Goal: Information Seeking & Learning: Compare options

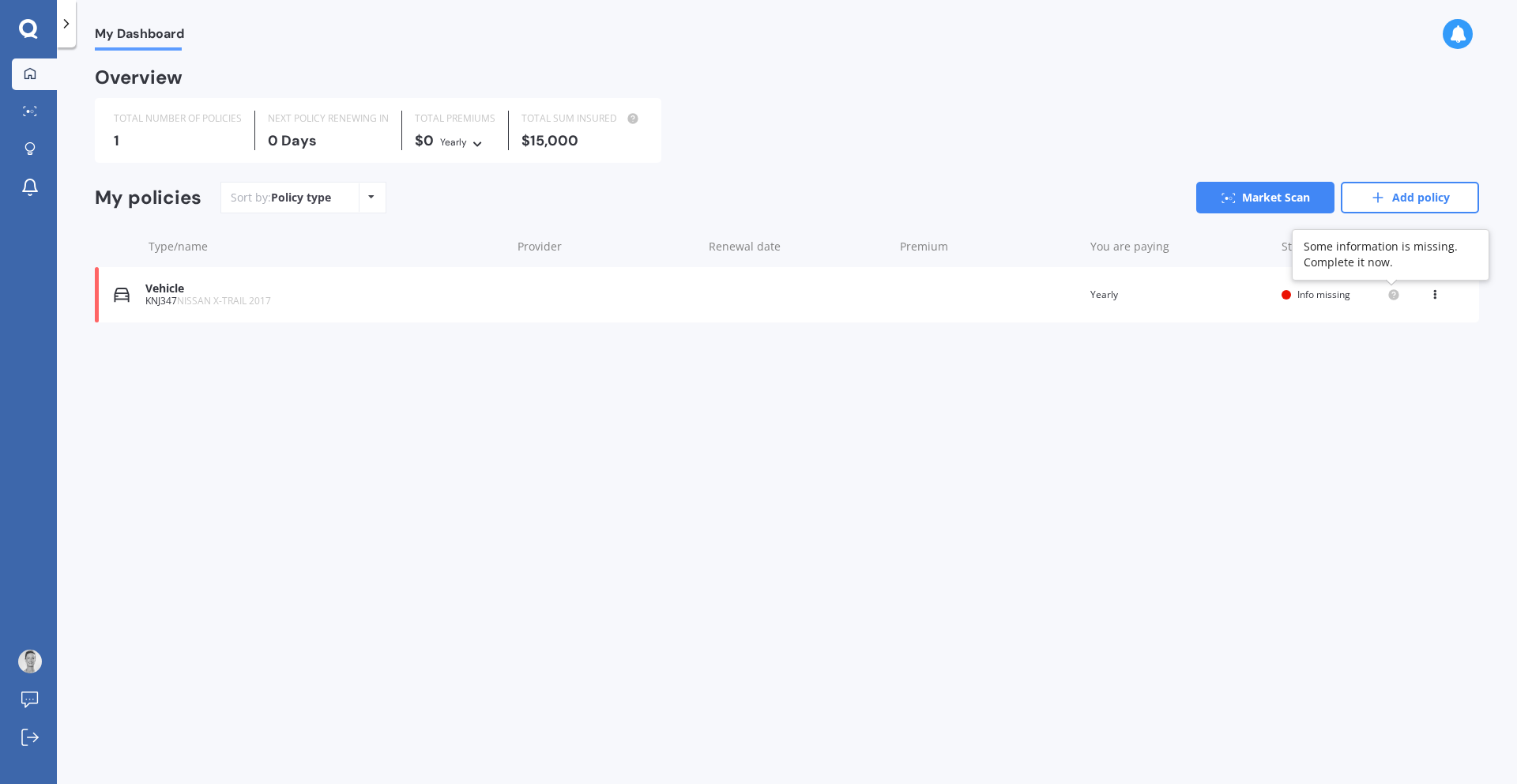
click at [1394, 292] on icon at bounding box center [1393, 294] width 3 height 3
click at [1315, 291] on span "Info missing" at bounding box center [1324, 294] width 53 height 13
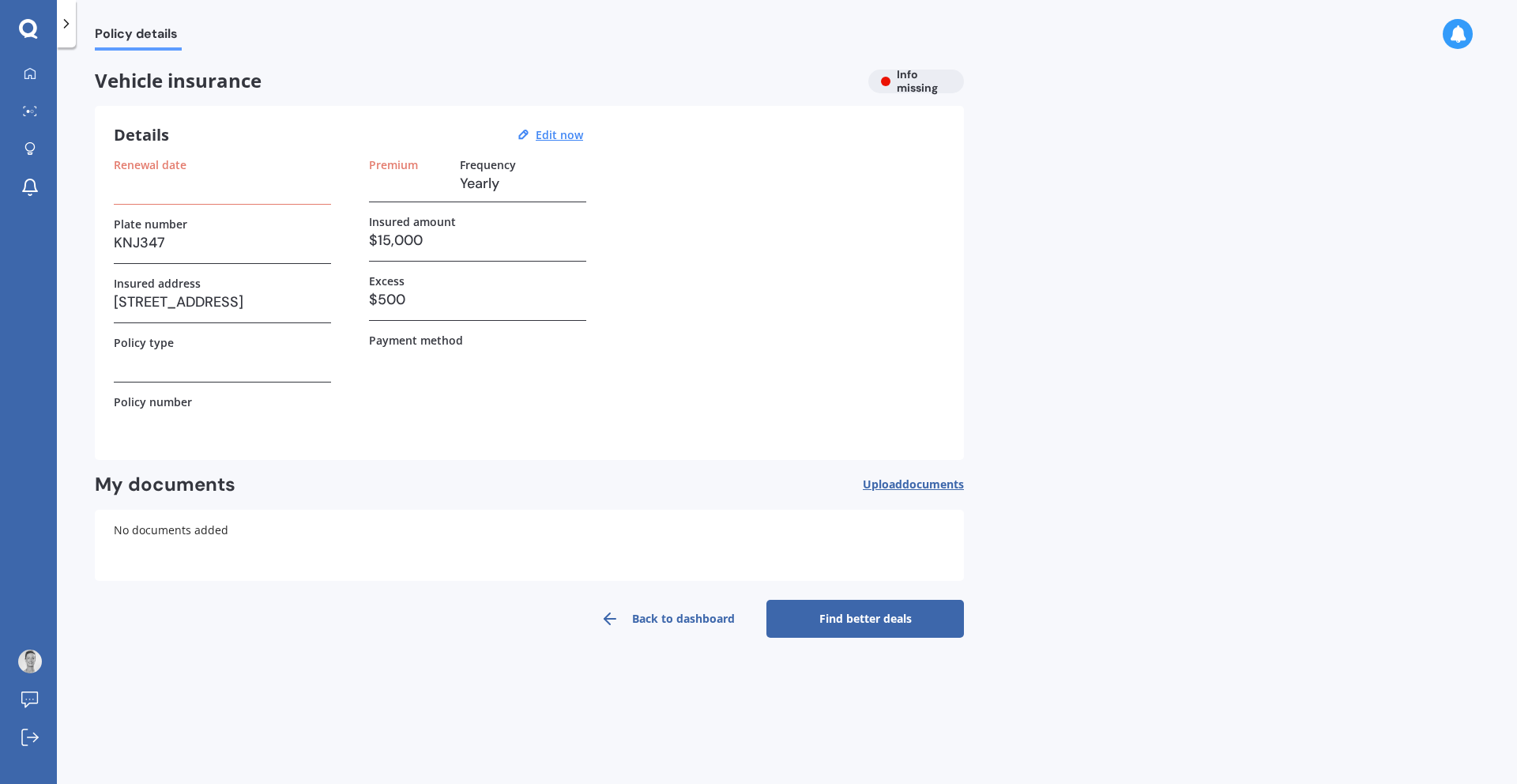
click at [322, 293] on h3 "[STREET_ADDRESS]" at bounding box center [222, 302] width 218 height 24
drag, startPoint x: 328, startPoint y: 303, endPoint x: 88, endPoint y: 307, distance: 240.0
click at [88, 307] on div "Policy details Vehicle insurance Info missing Details Edit now Renewal date Pla…" at bounding box center [787, 418] width 1460 height 736
click at [433, 438] on div "Premium Frequency Yearly Insured amount $15,000 Excess $500 Payment method" at bounding box center [477, 299] width 218 height 283
click at [708, 623] on link "Back to dashboard" at bounding box center [667, 618] width 198 height 38
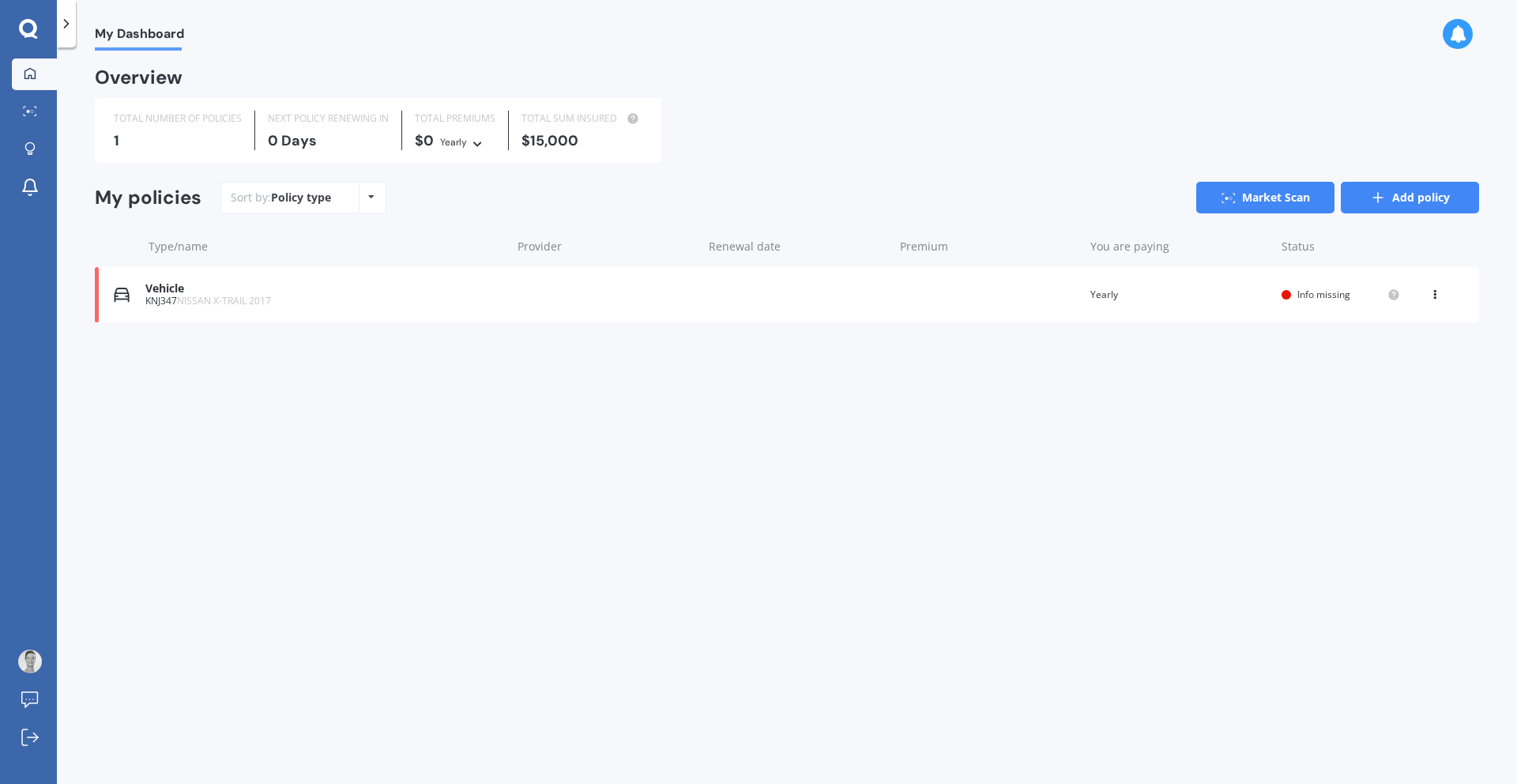
click at [1402, 200] on link "Add policy" at bounding box center [1409, 197] width 139 height 32
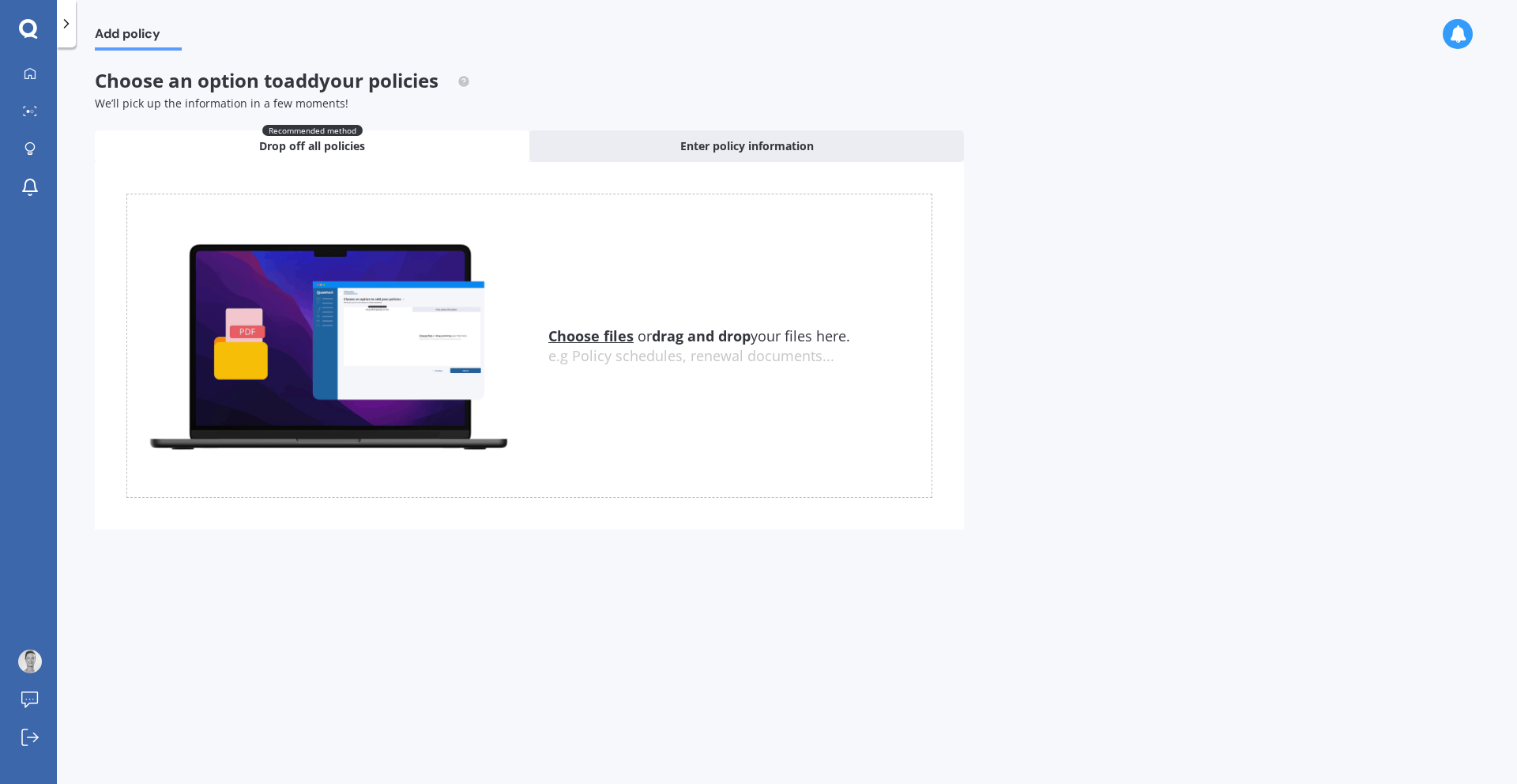
click at [27, 29] on icon at bounding box center [29, 29] width 19 height 20
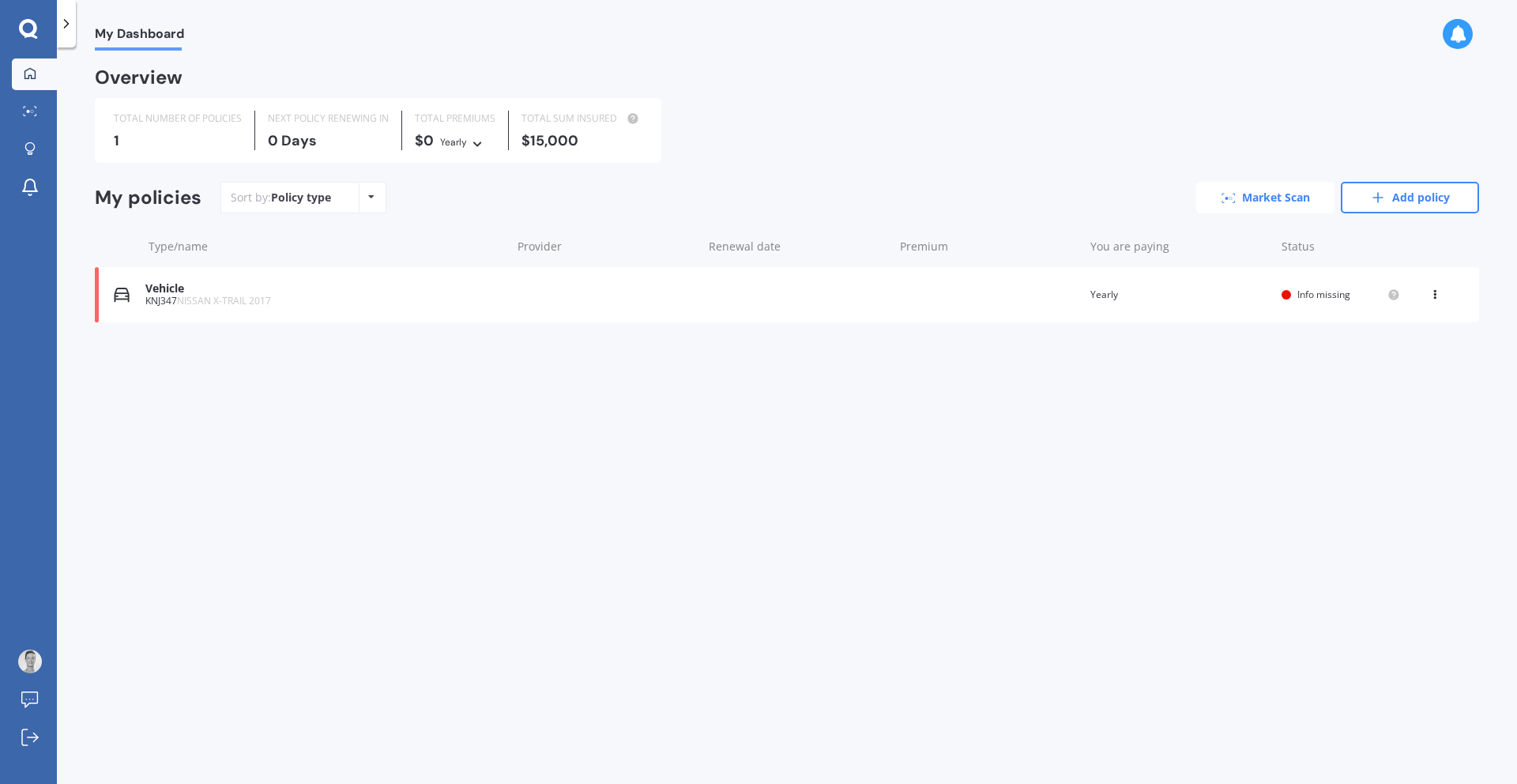
click at [1291, 202] on link "Market Scan" at bounding box center [1265, 197] width 139 height 32
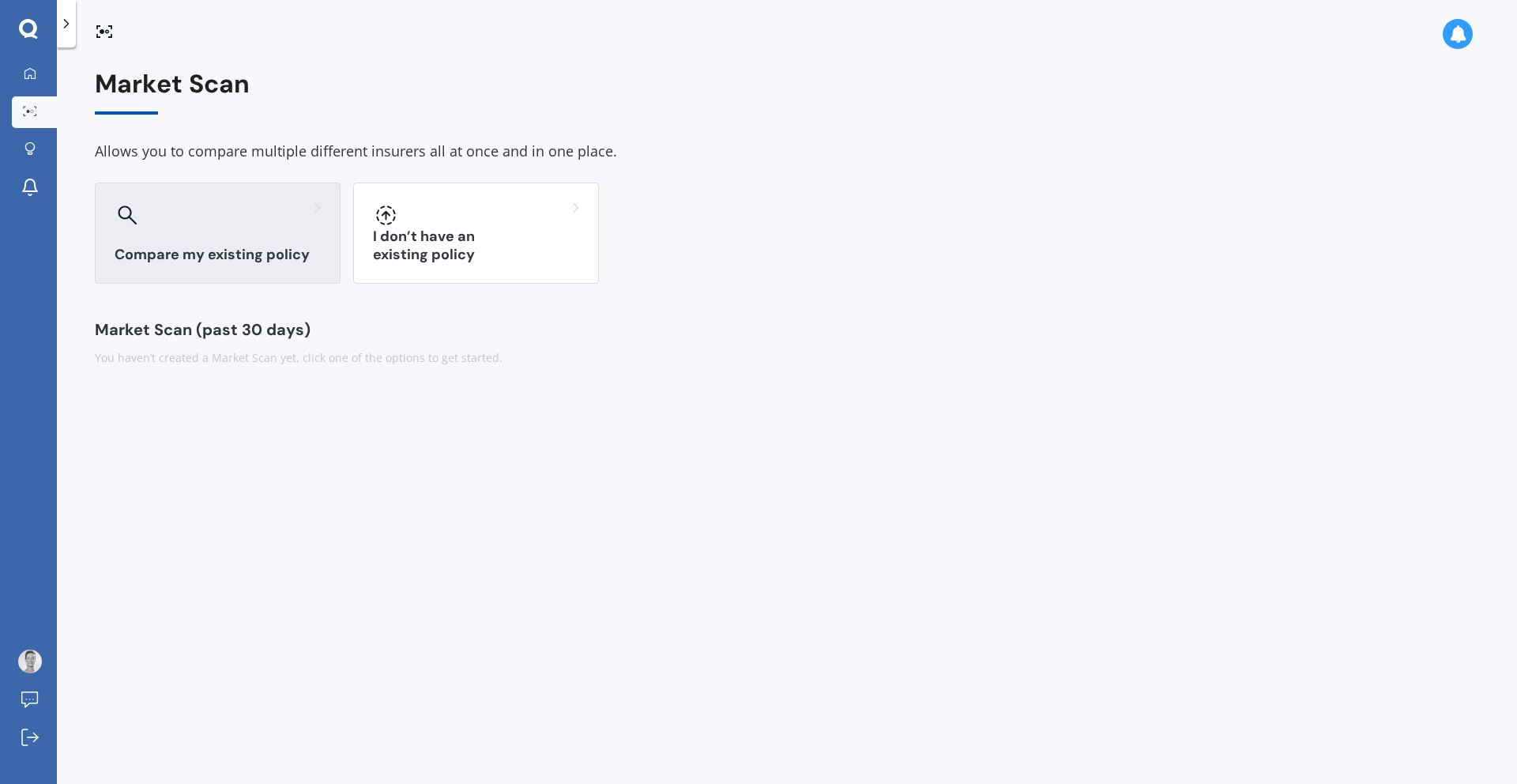
click at [252, 248] on h3 "Compare my existing policy" at bounding box center [217, 255] width 206 height 18
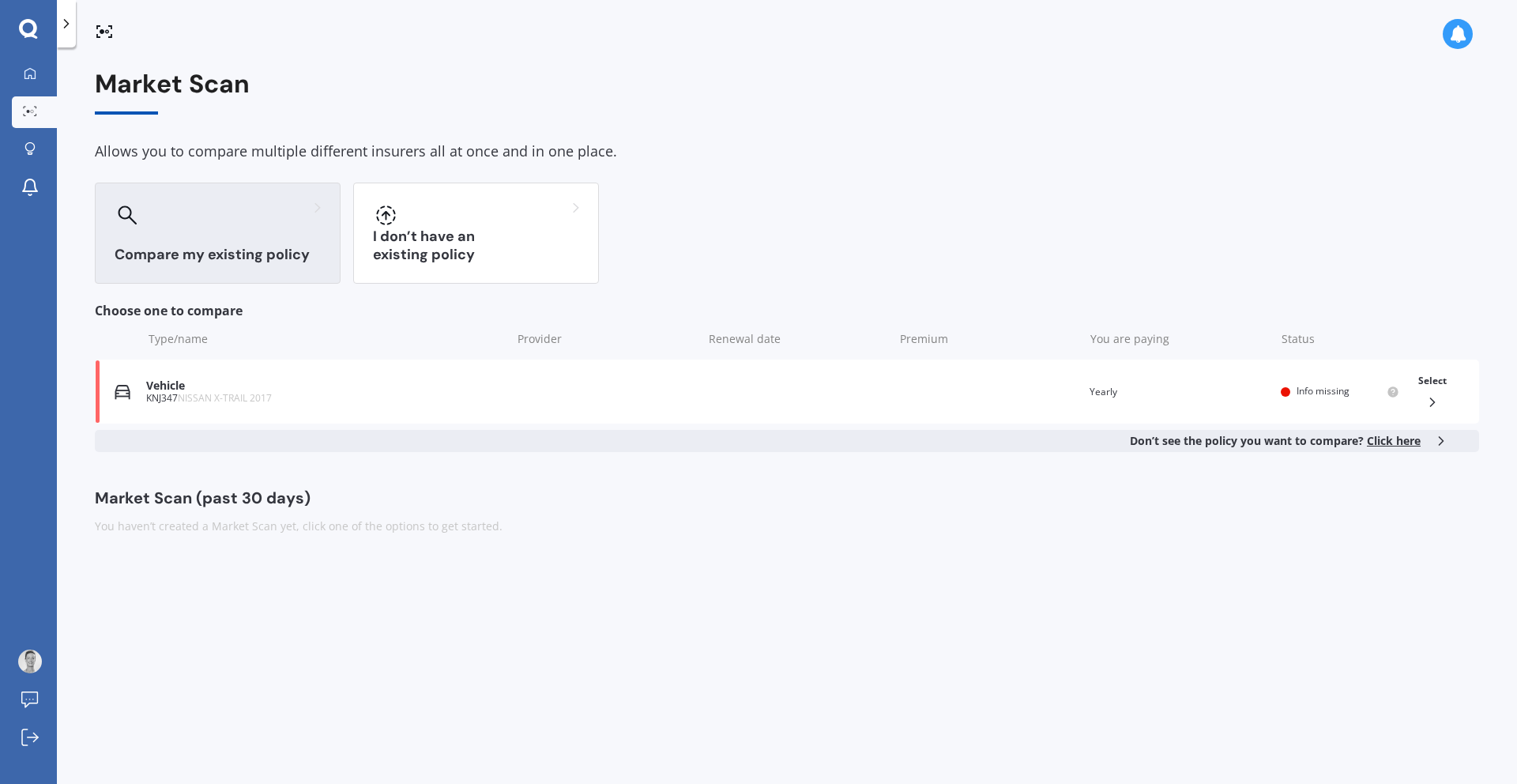
click at [1397, 440] on span "Click here" at bounding box center [1393, 440] width 54 height 15
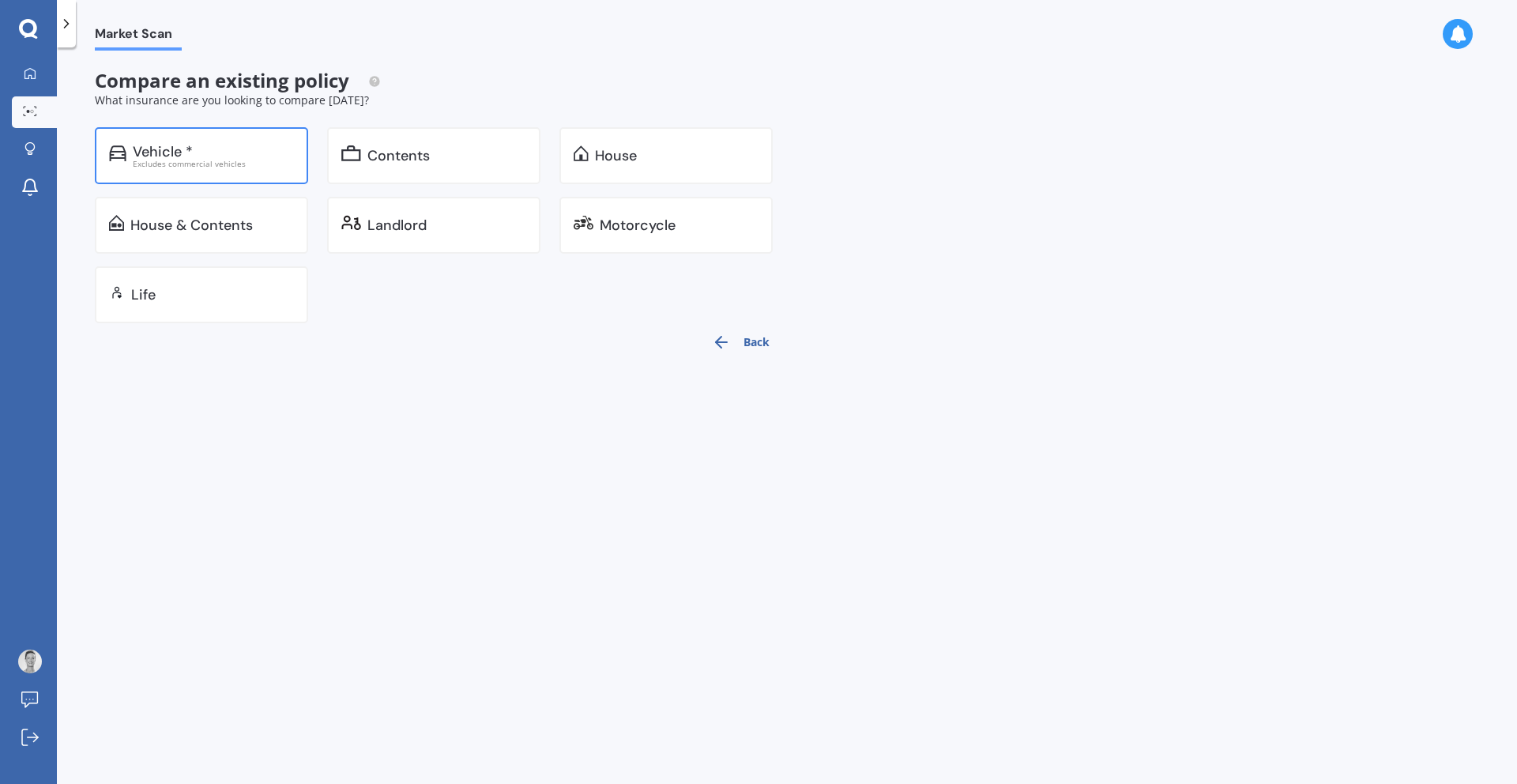
click at [168, 160] on div "Excludes commercial vehicles" at bounding box center [213, 163] width 161 height 8
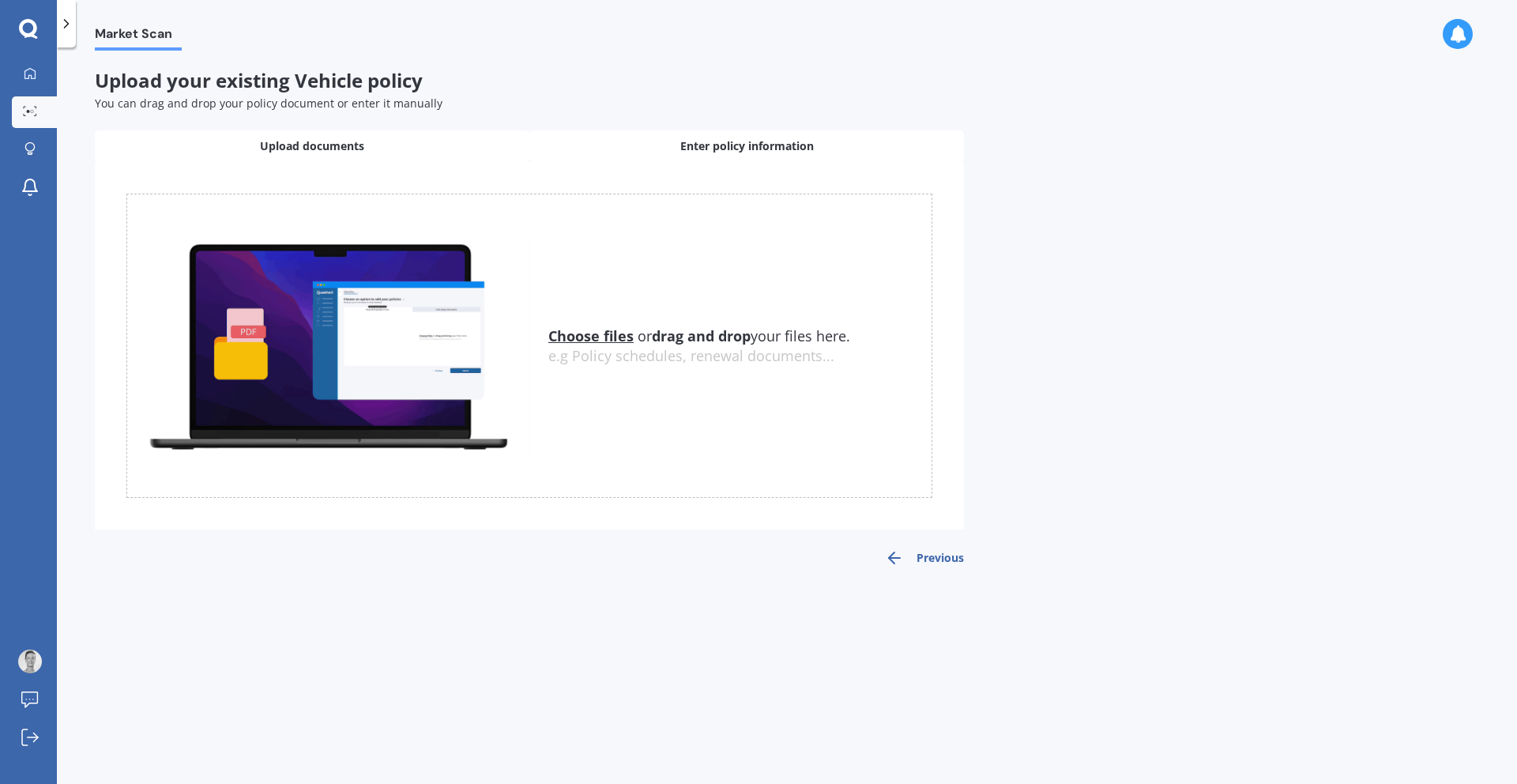
click at [766, 144] on span "Enter policy information" at bounding box center [746, 146] width 134 height 16
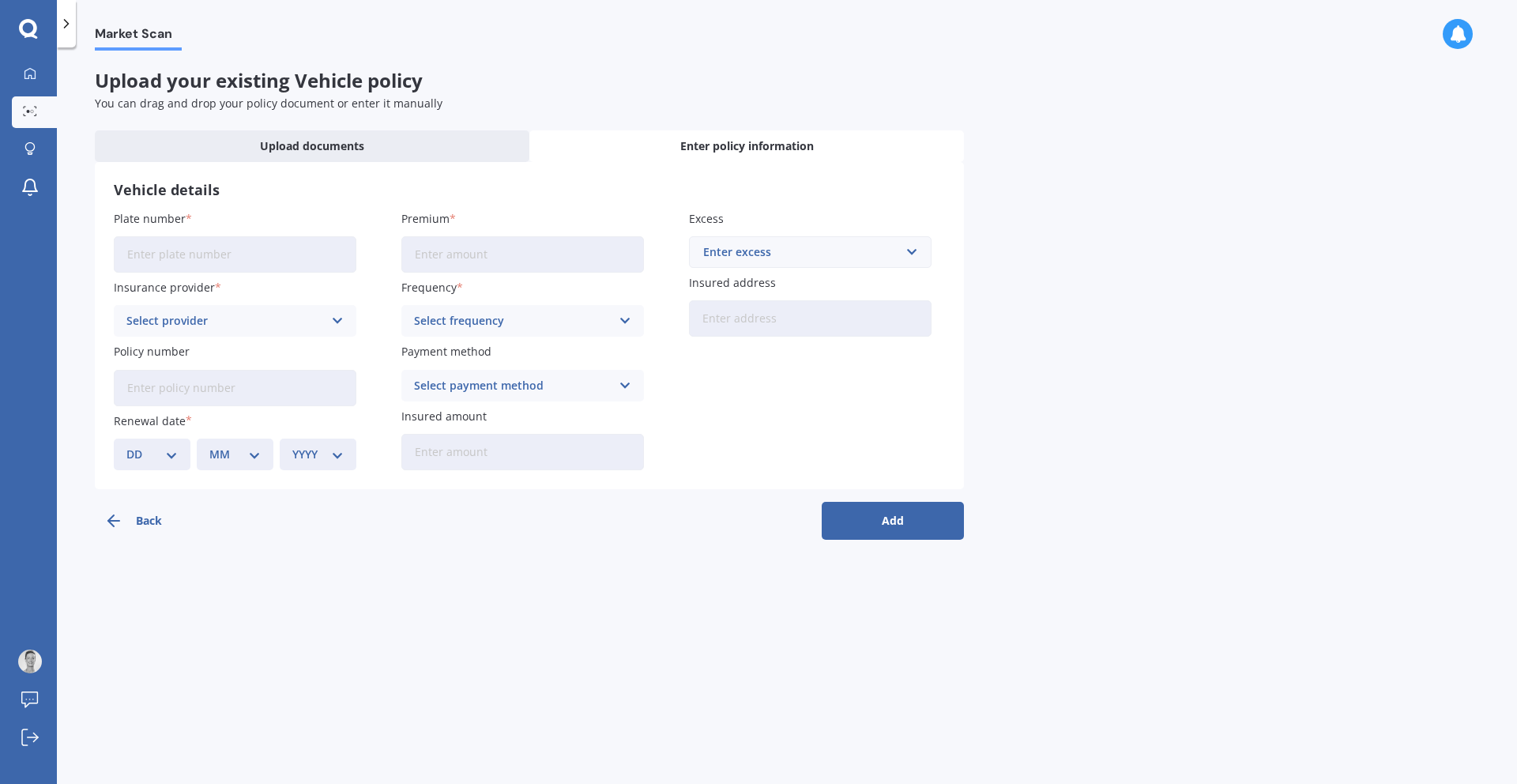
click at [204, 254] on input "Plate number" at bounding box center [234, 254] width 243 height 36
type input "RAC672"
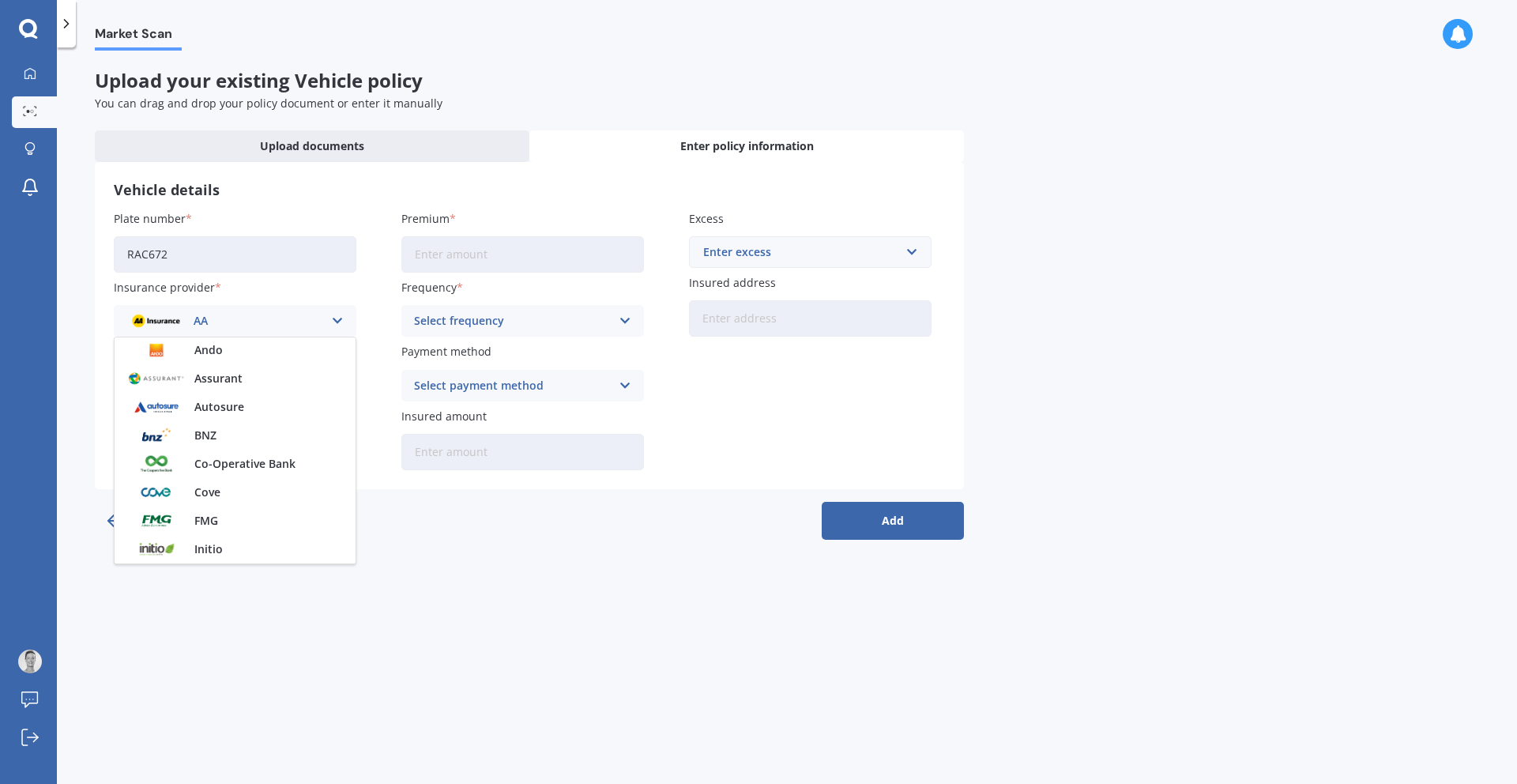
scroll to position [197, 0]
click at [209, 468] on span "Cove" at bounding box center [207, 466] width 26 height 11
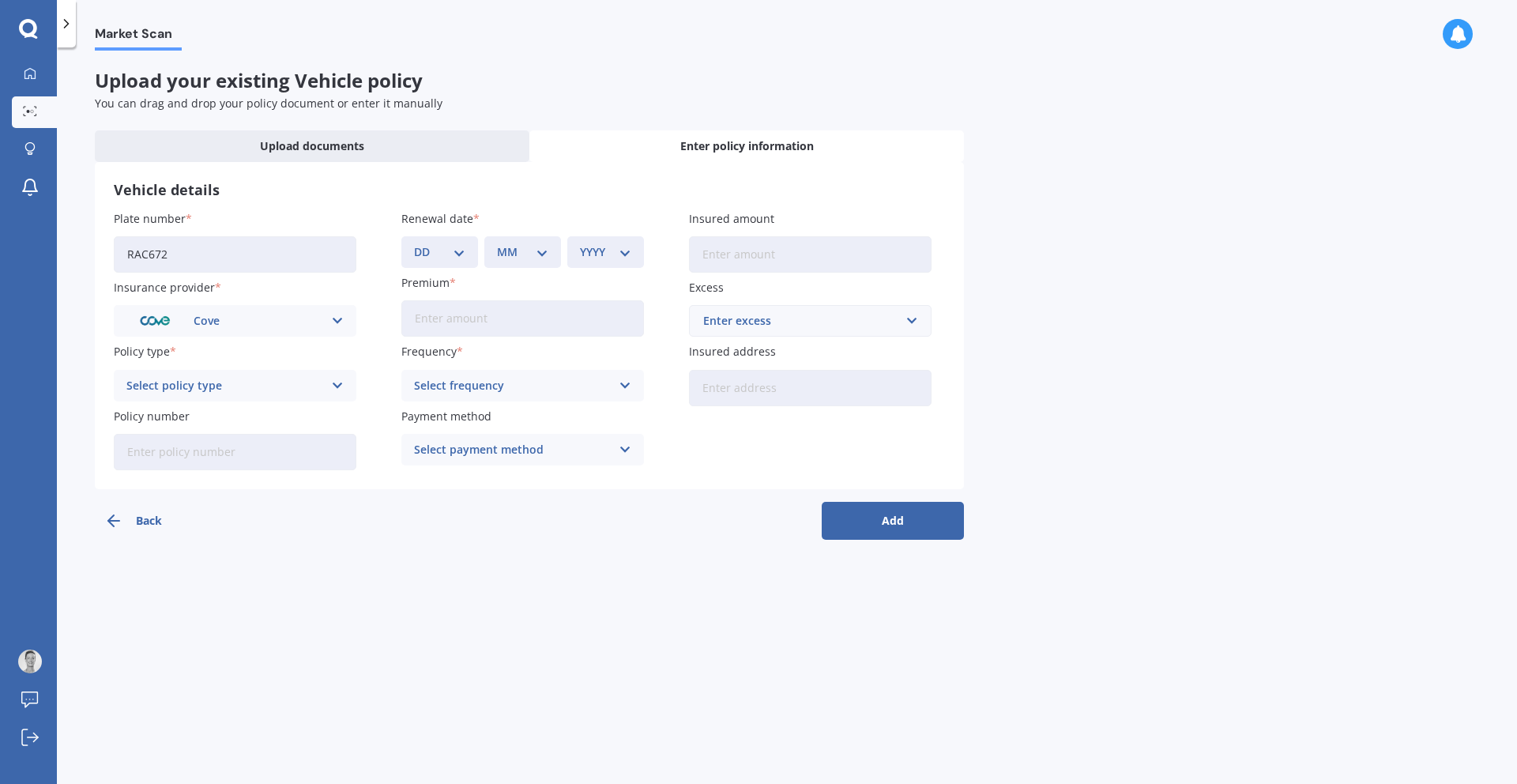
click at [332, 385] on icon at bounding box center [338, 385] width 13 height 18
click at [280, 418] on div "Comprehensive" at bounding box center [234, 416] width 241 height 29
click at [455, 249] on select "DD 01 02 03 04 05 06 07 08 09 10 11 12 13 14 15 16 17 18 19 20 21 22 23 24 25 2…" at bounding box center [440, 252] width 51 height 18
select select "25"
click at [535, 248] on select "MM 01 02 03 04 05 06 07 08 09 10 11 12" at bounding box center [522, 252] width 51 height 18
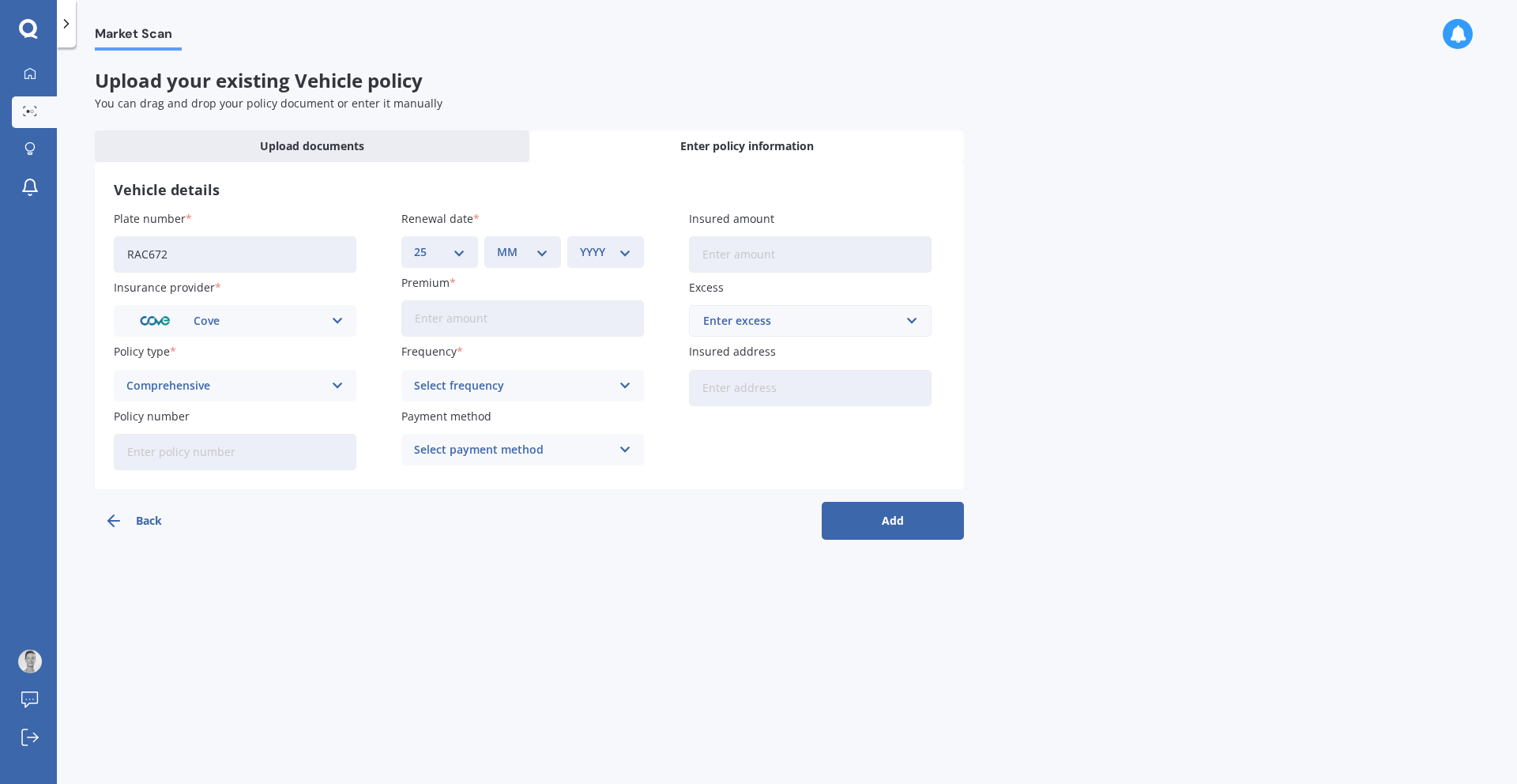
select select "08"
click at [628, 255] on select "YYYY 2027 2026 2025 2024 2023 2022 2021 2020 2019 2018 2017 2016 2015 2014 2013…" at bounding box center [605, 252] width 51 height 18
select select "2025"
click at [554, 322] on input "Premium" at bounding box center [523, 318] width 243 height 36
type input "$500.00"
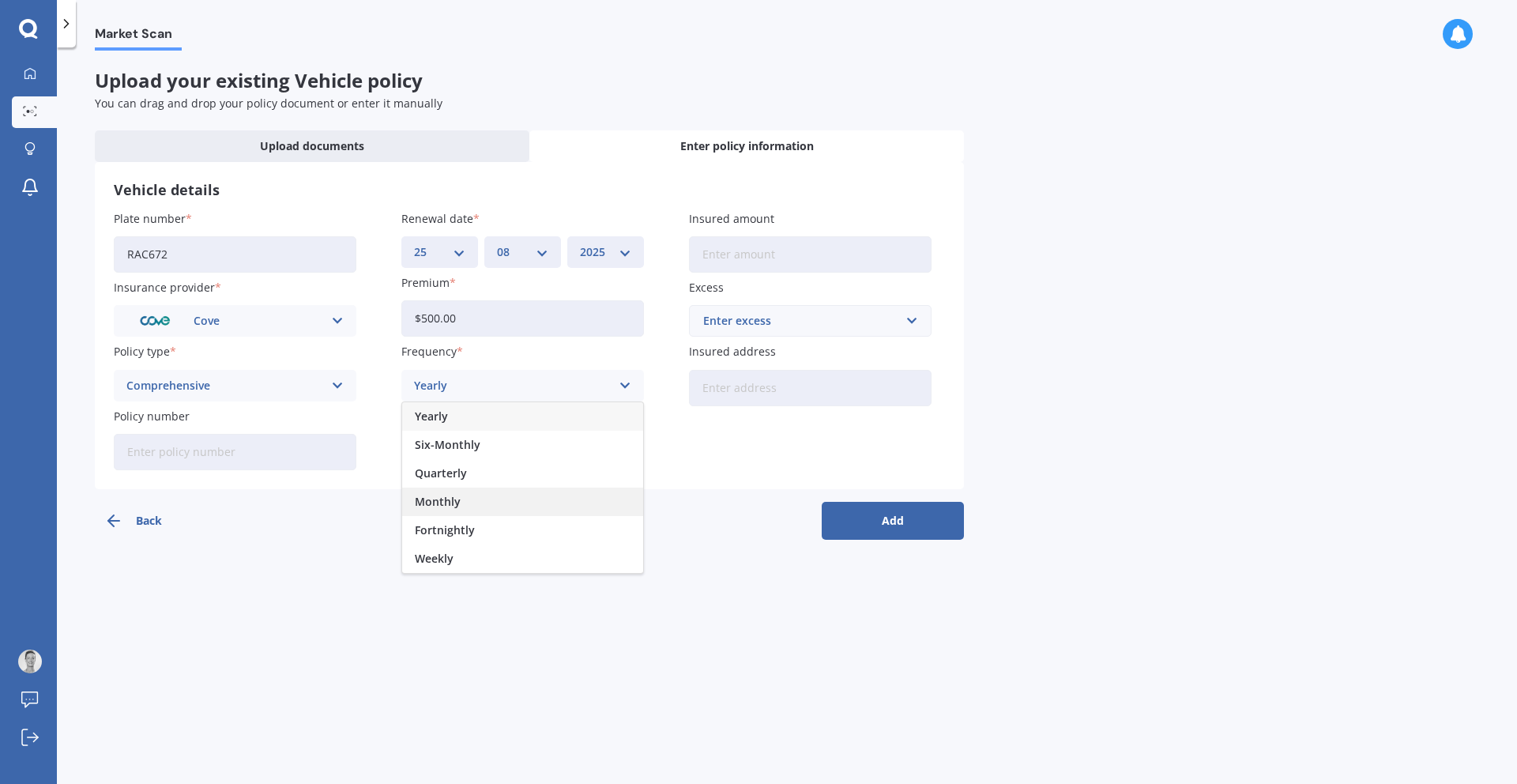
click at [489, 510] on div "Monthly" at bounding box center [522, 502] width 241 height 29
click at [624, 455] on icon at bounding box center [625, 450] width 13 height 18
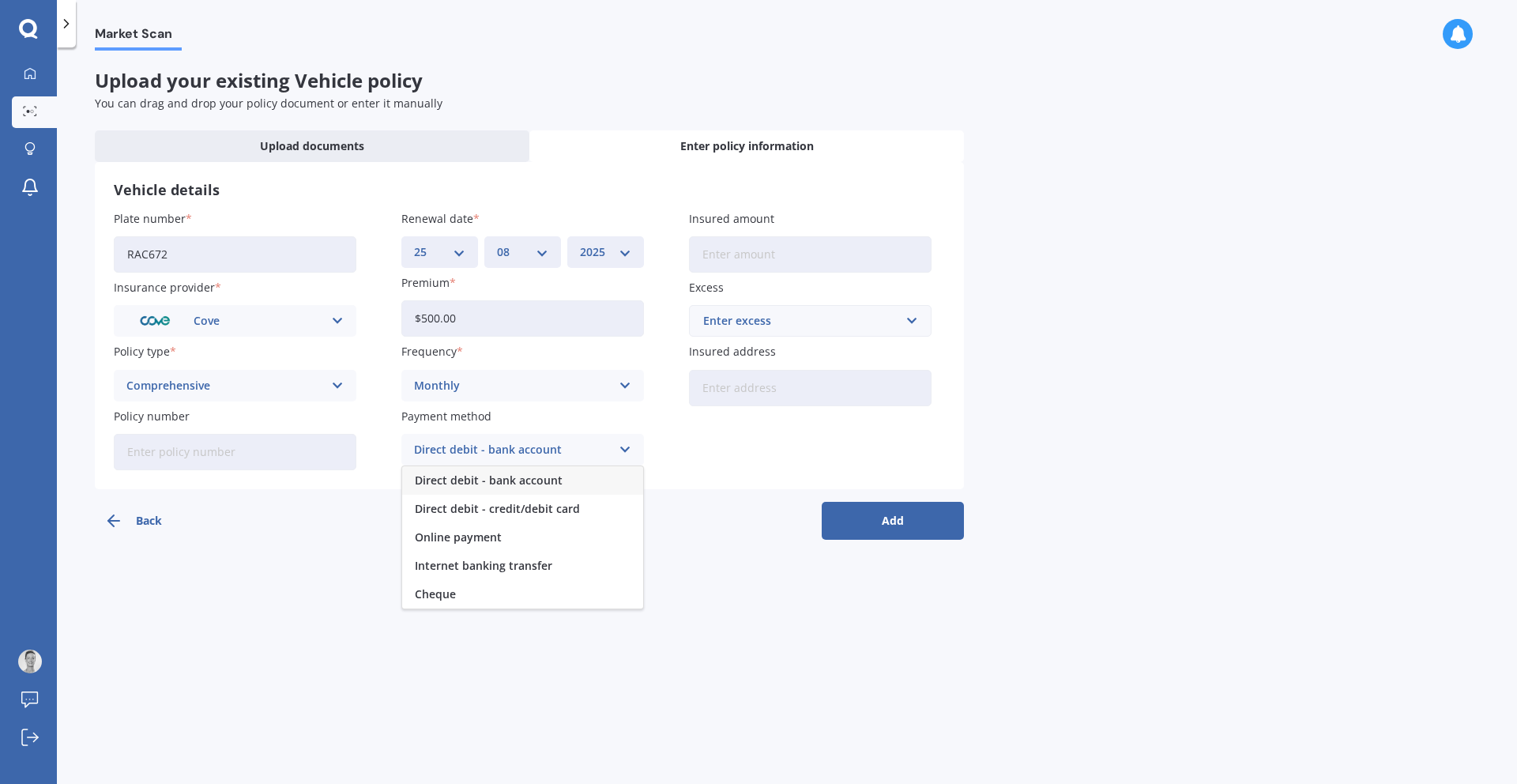
click at [540, 481] on span "Direct debit - bank account" at bounding box center [489, 480] width 148 height 11
click at [838, 256] on input "Insured amount" at bounding box center [810, 254] width 243 height 36
type input "$54,500"
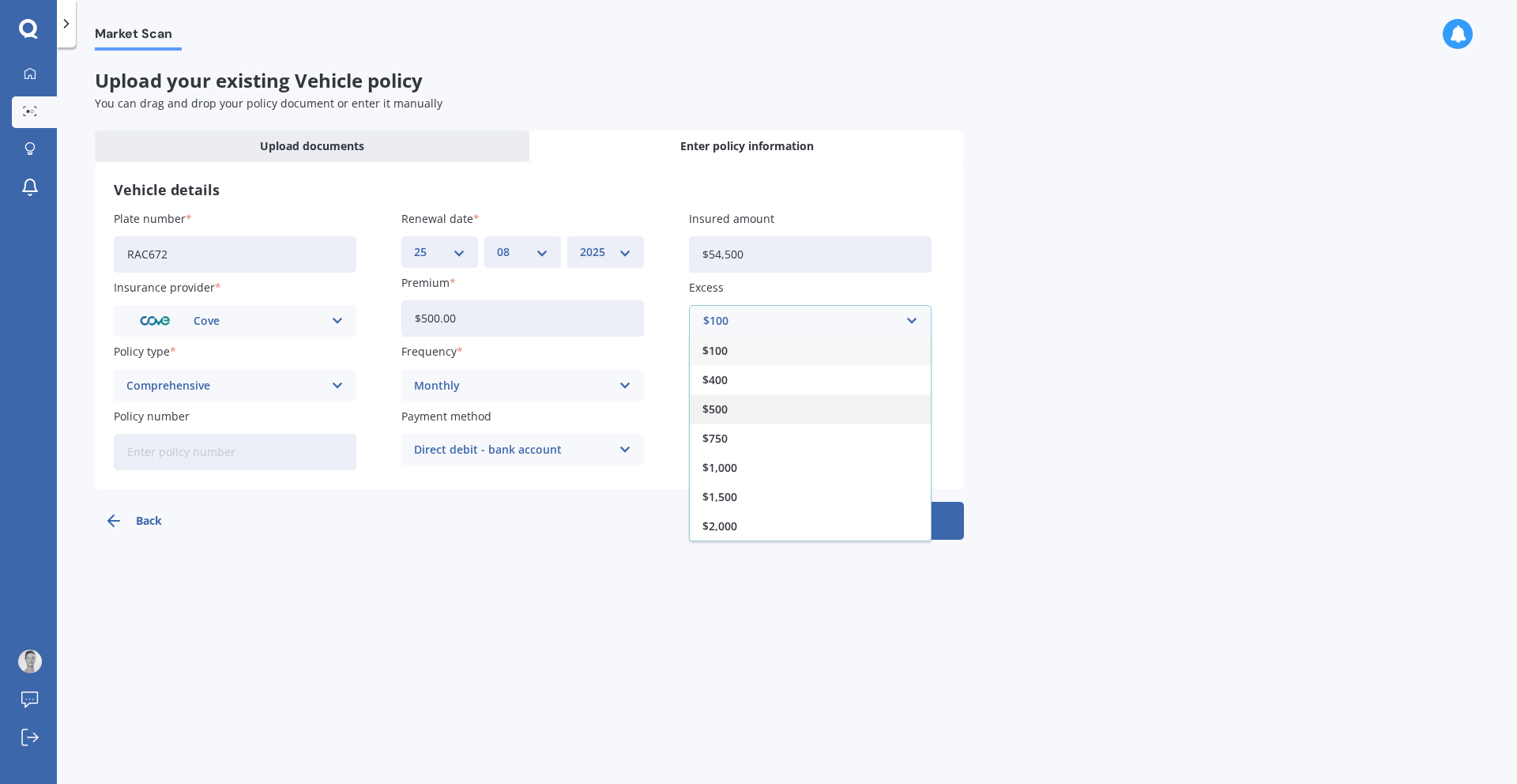
click at [798, 410] on div "$500" at bounding box center [810, 408] width 241 height 29
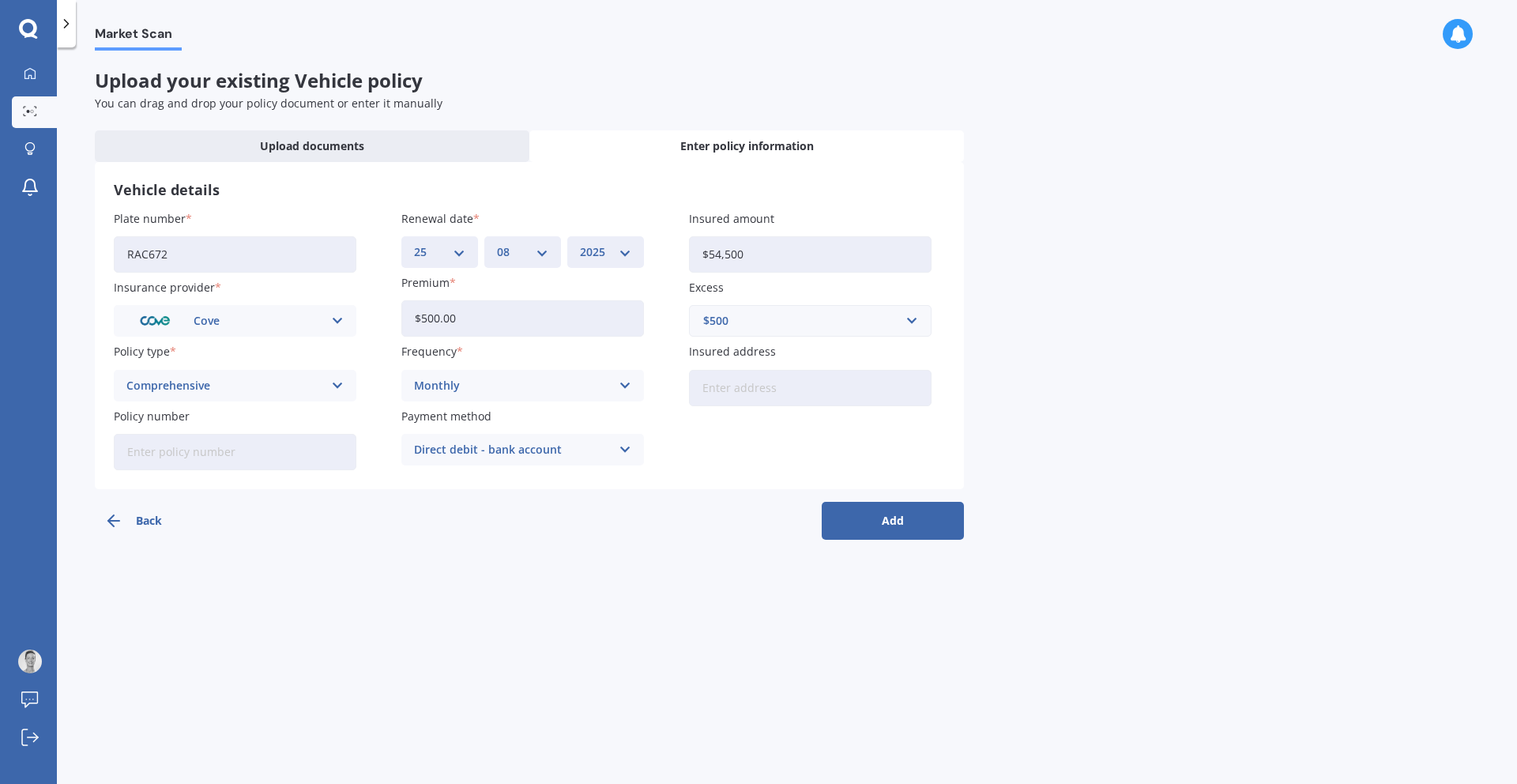
click at [909, 523] on button "Add" at bounding box center [893, 520] width 142 height 38
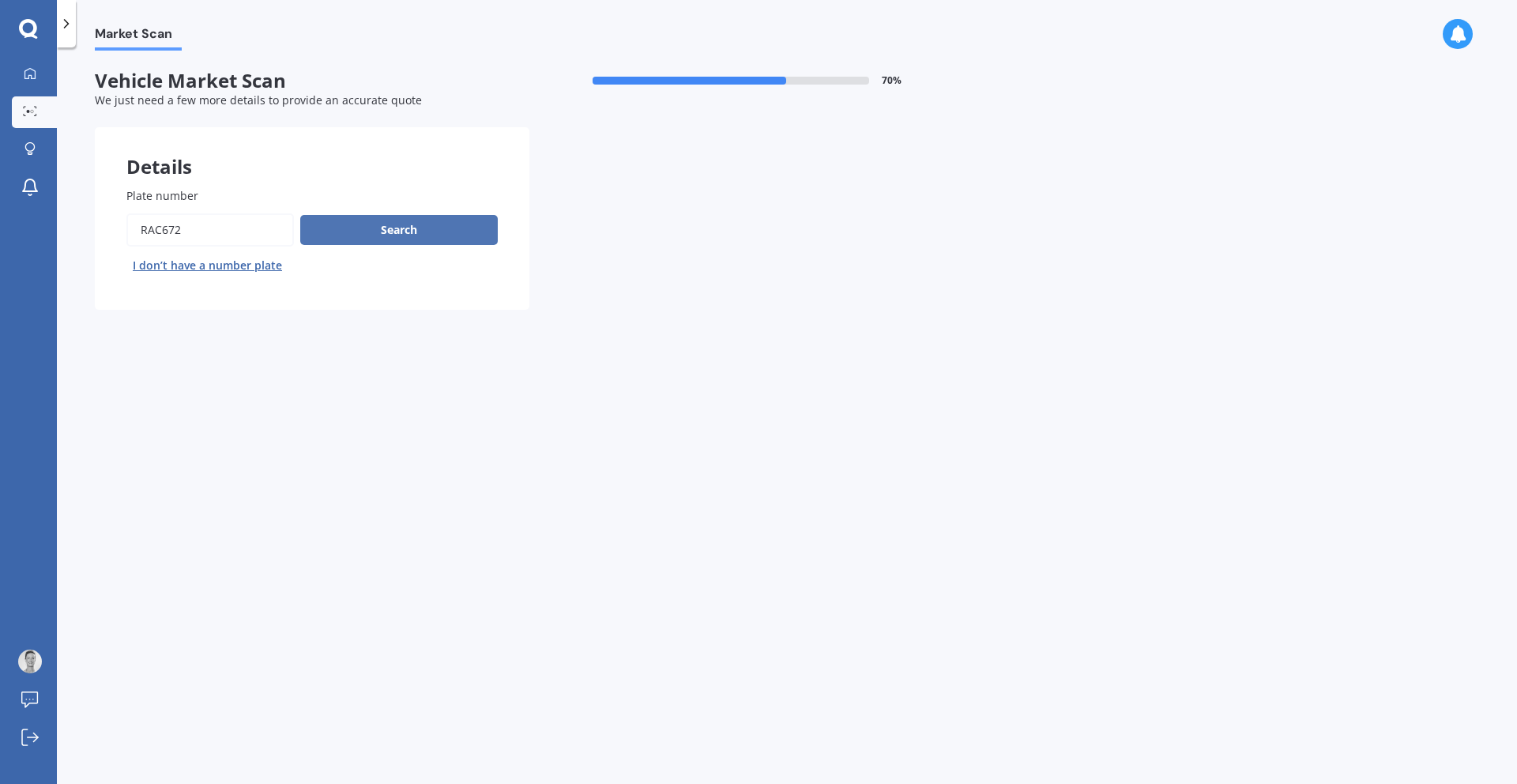
click at [413, 241] on button "Search" at bounding box center [398, 230] width 198 height 30
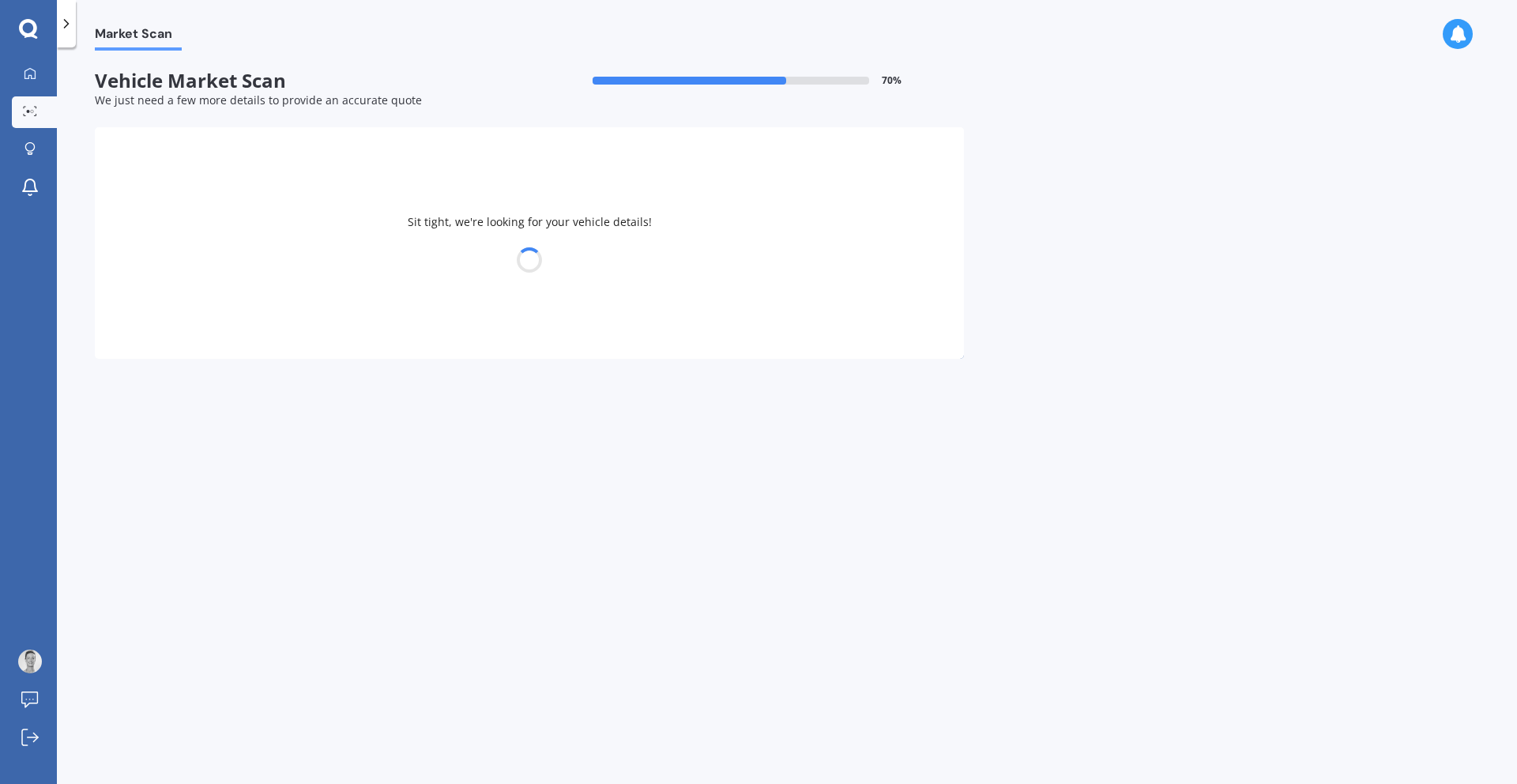
select select "FORD"
select select "RANGER"
select select "22"
select select "10"
select select "1972"
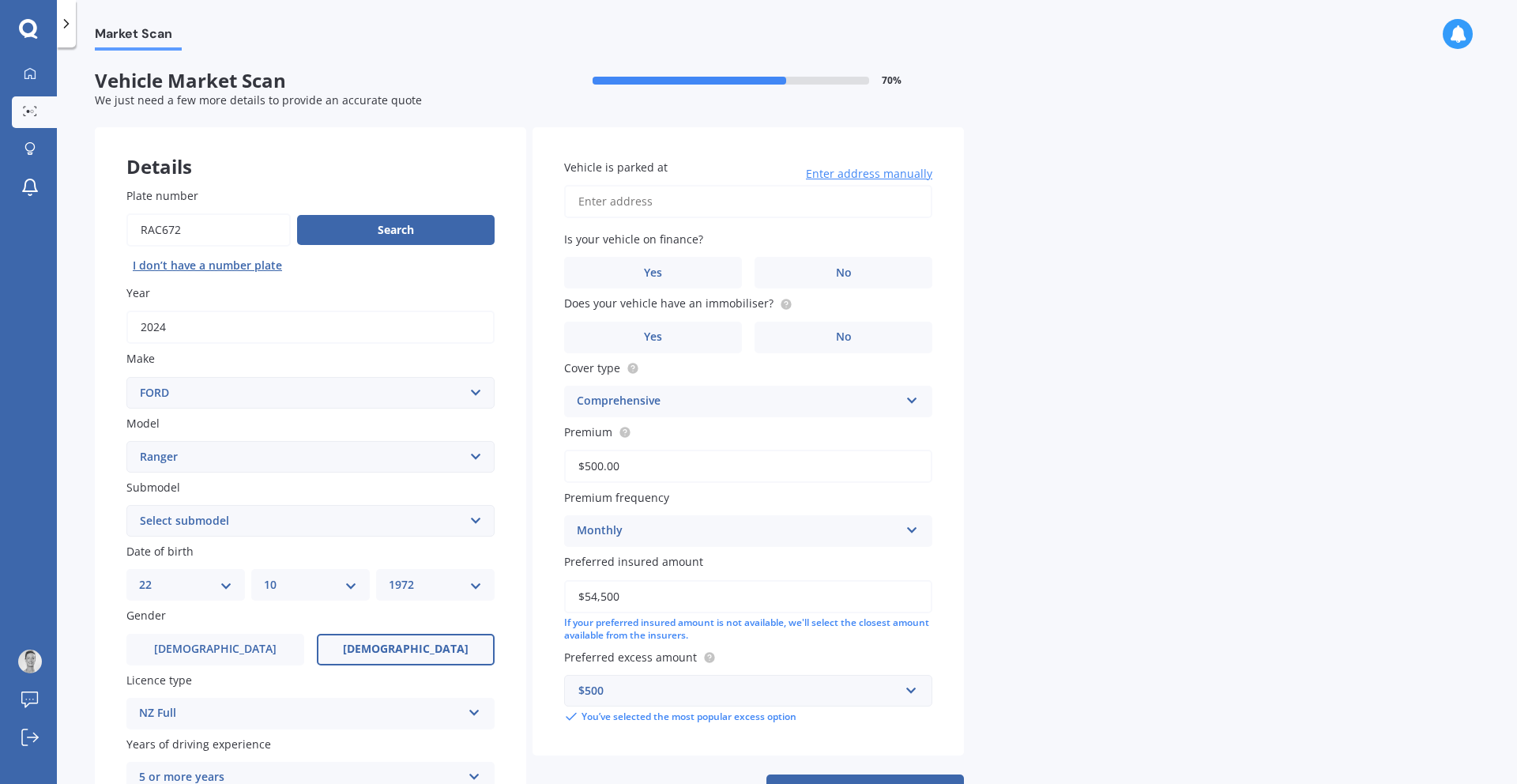
click at [477, 519] on select "Select submodel 4X2 3.2 Litre Turbo Diesel 4X2 XL 2.2 Litre Turbo Diesel 4X2 XL…" at bounding box center [310, 521] width 368 height 32
select select "4X2 XL 2.5 LITRE TURBO DIESEL"
click at [229, 589] on select "DD 01 02 03 04 05 06 07 08 09 10 11 12 13 14 15 16 17 18 19 20 21 22 23 24 25 2…" at bounding box center [185, 584] width 93 height 18
click at [351, 592] on select "MM 01 02 03 04 05 06 07 08 09 10 11 12" at bounding box center [310, 584] width 93 height 18
click at [227, 586] on select "DD 01 02 03 04 05 06 07 08 09 10 11 12 13 14 15 16 17 18 19 20 21 22 23 24 25 2…" at bounding box center [185, 584] width 93 height 18
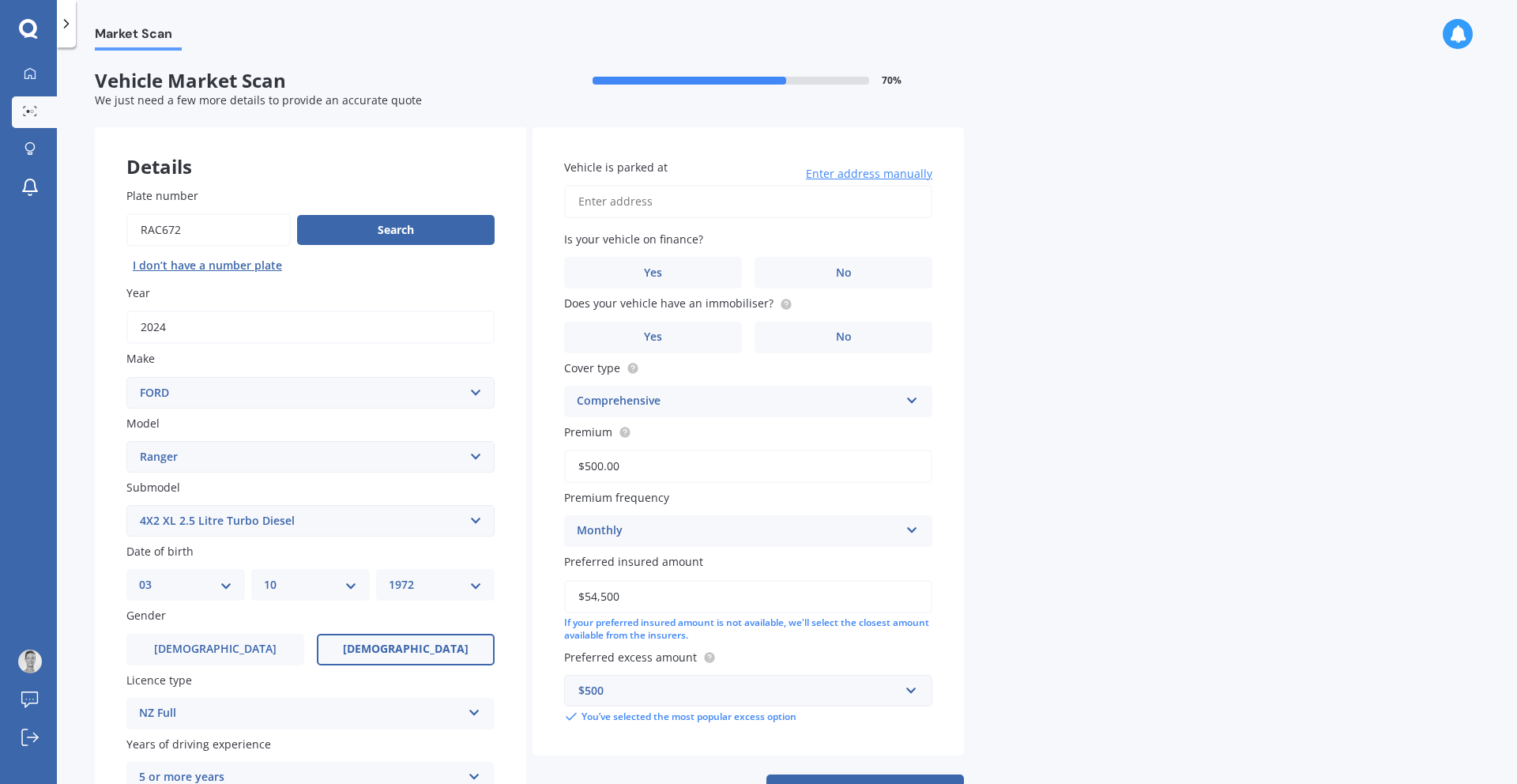
select select "22"
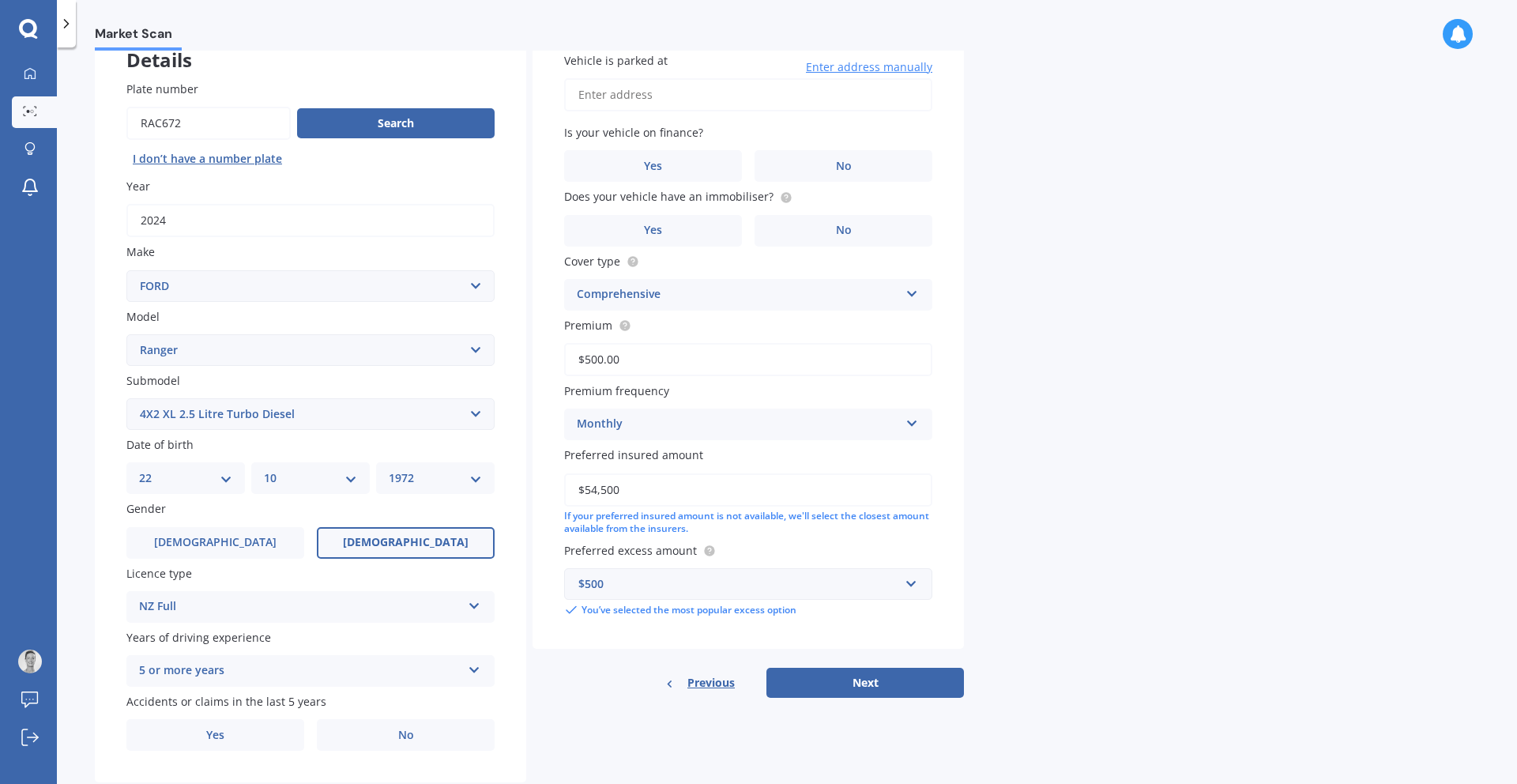
scroll to position [146, 0]
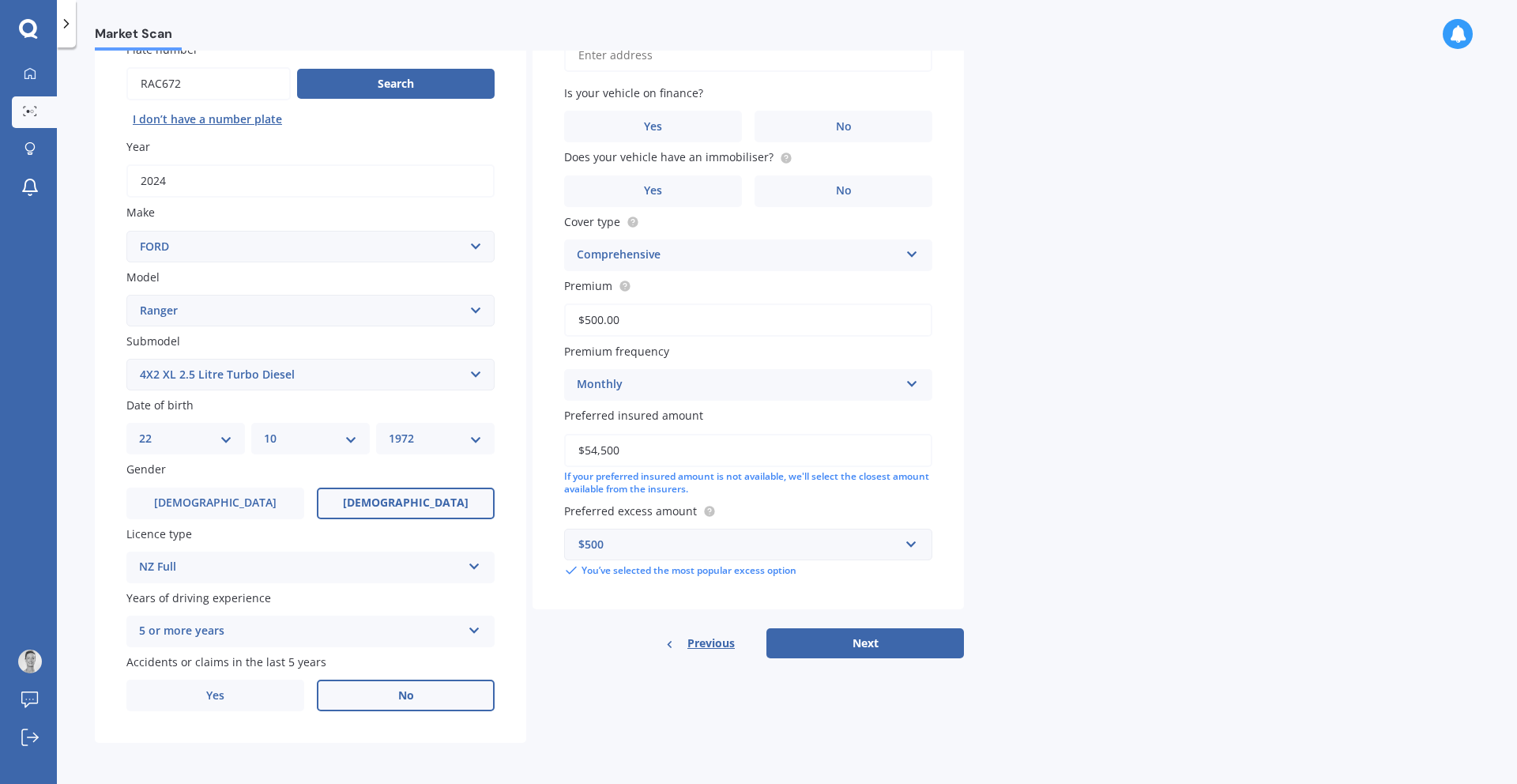
click at [392, 696] on label "No" at bounding box center [406, 695] width 178 height 32
click at [0, 0] on input "No" at bounding box center [0, 0] width 0 height 0
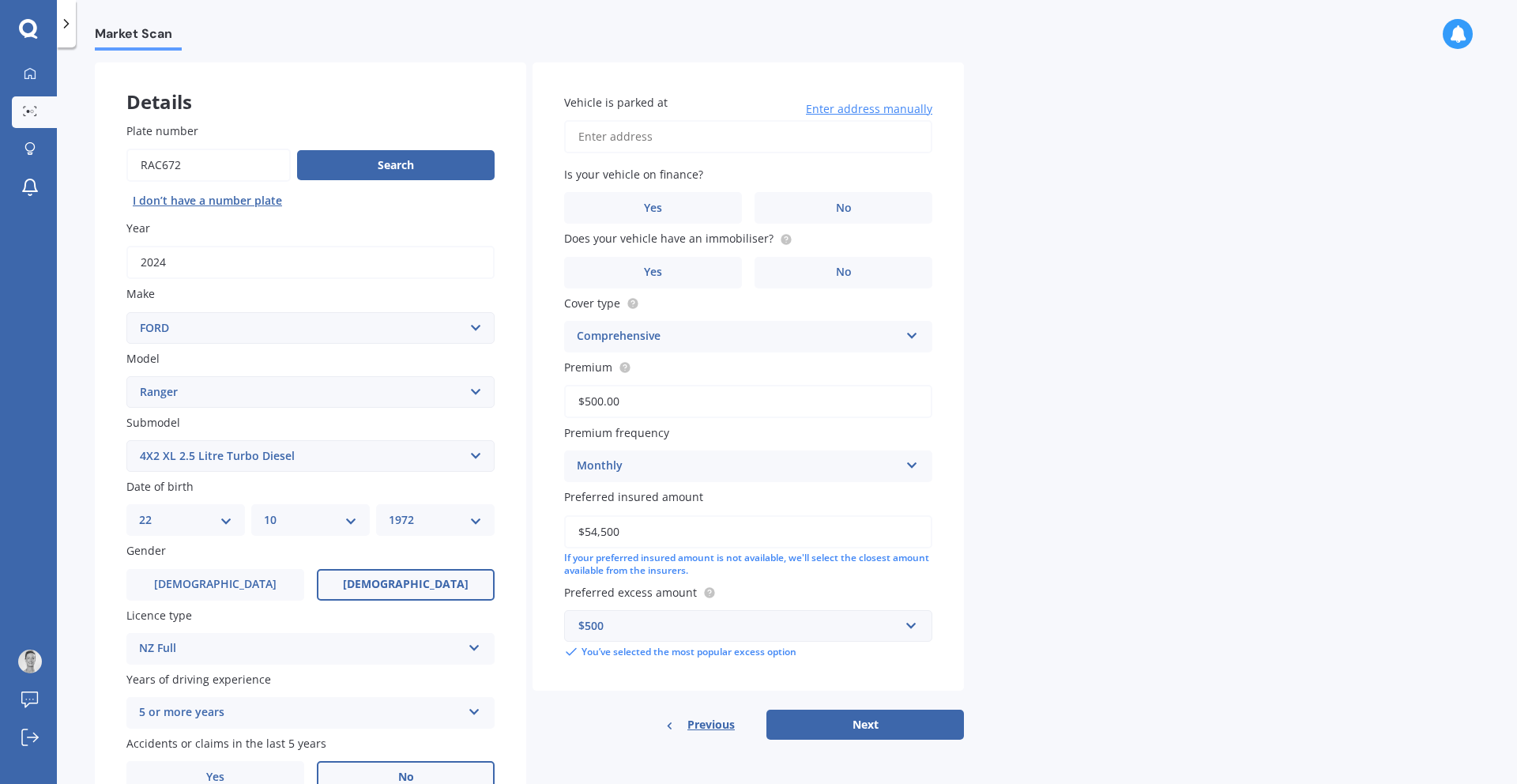
scroll to position [0, 0]
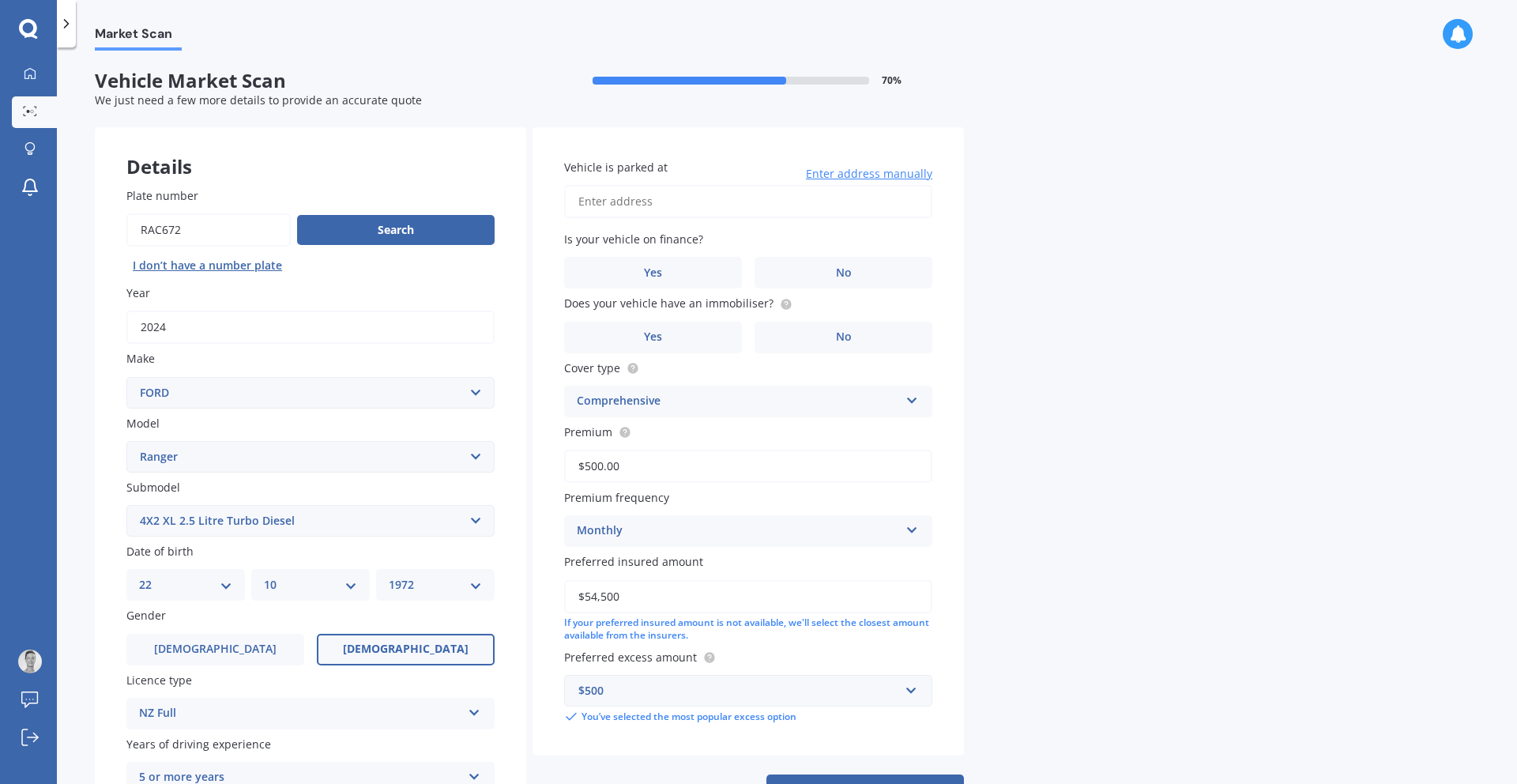
click at [709, 201] on input "Vehicle is parked at" at bounding box center [748, 201] width 368 height 33
click at [858, 277] on label "No" at bounding box center [844, 273] width 178 height 32
click at [0, 0] on input "No" at bounding box center [0, 0] width 0 height 0
click at [782, 308] on circle at bounding box center [786, 303] width 10 height 10
click at [687, 337] on label "Yes" at bounding box center [653, 338] width 178 height 32
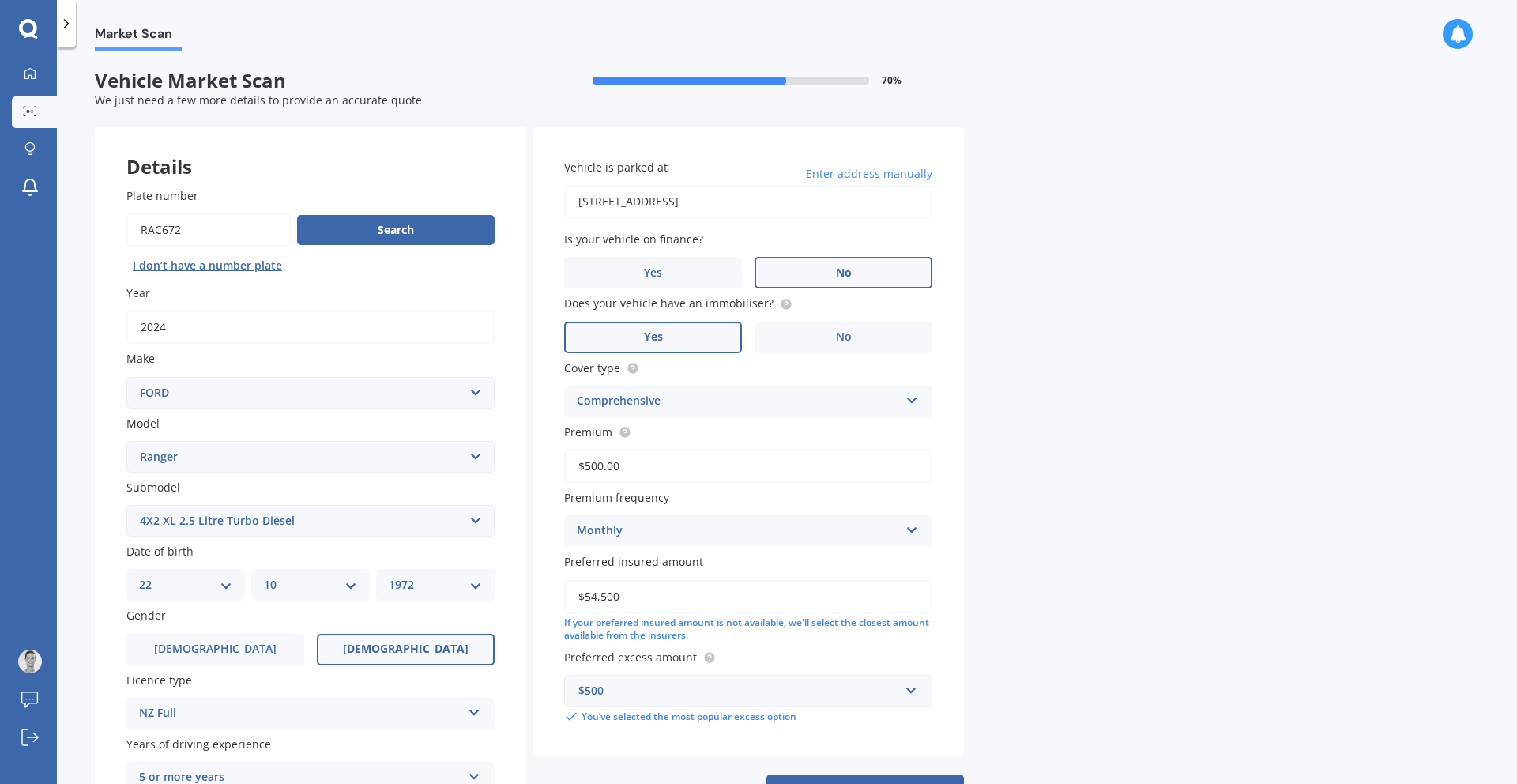
click at [0, 0] on input "Yes" at bounding box center [0, 0] width 0 height 0
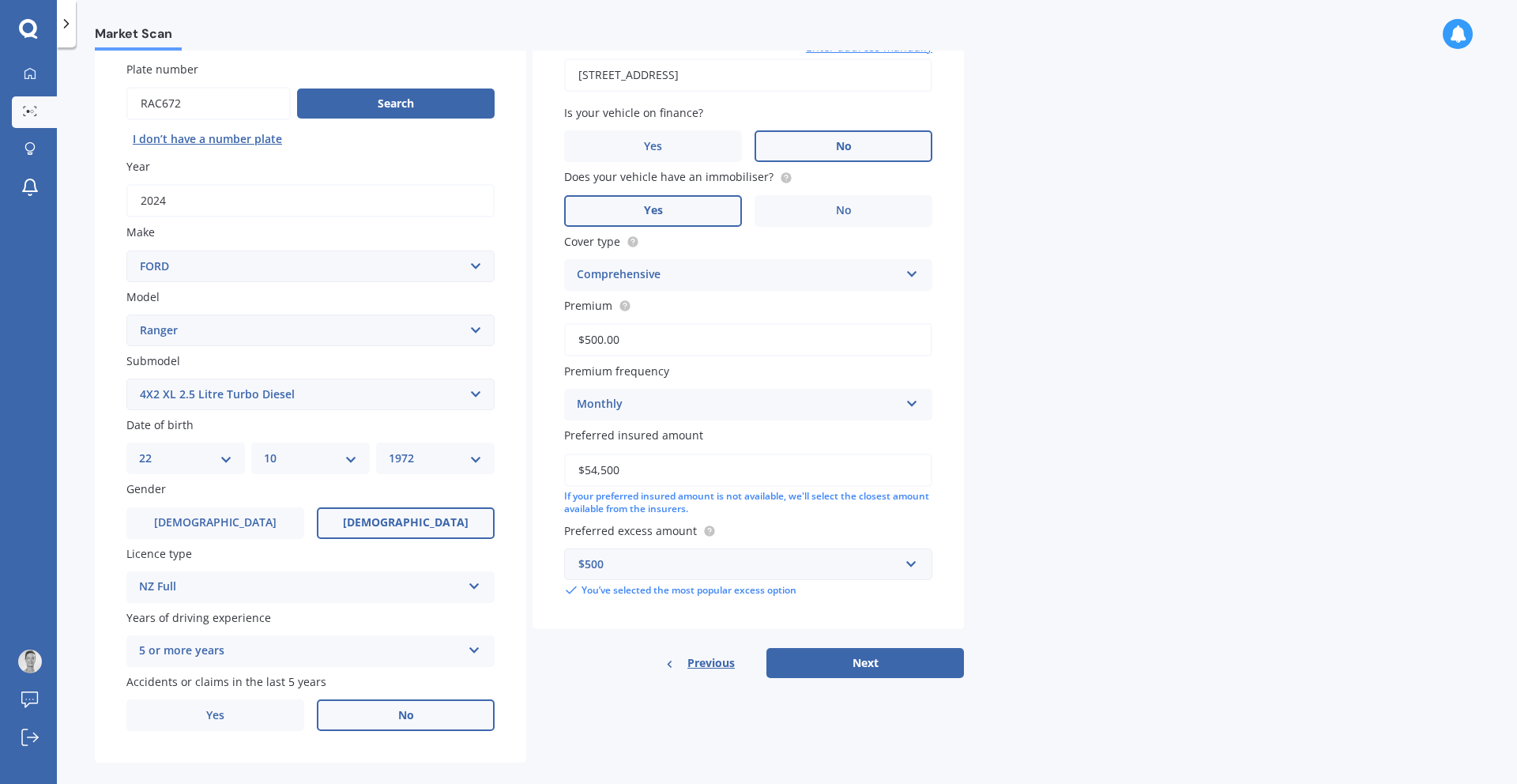
scroll to position [146, 0]
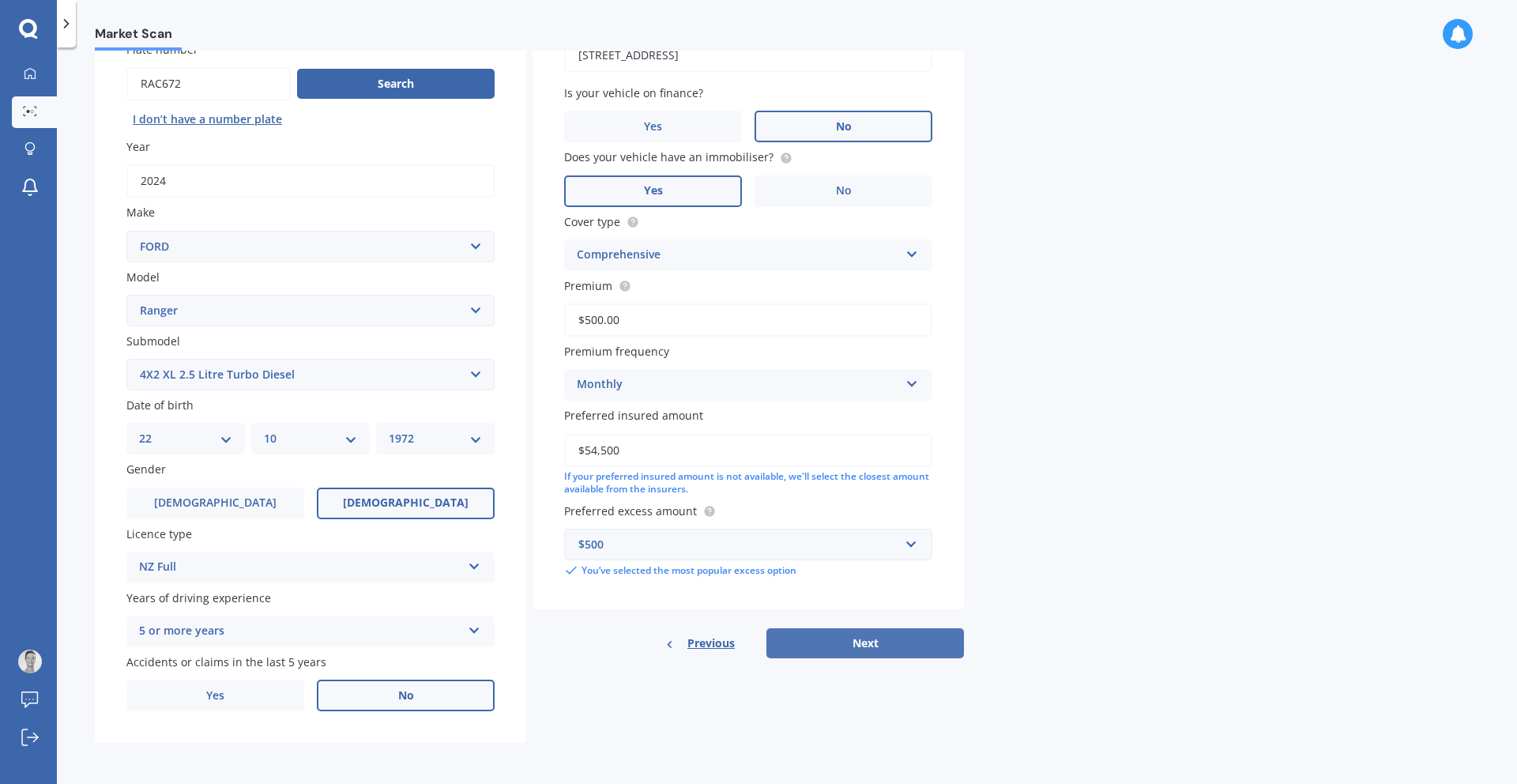
click at [861, 644] on button "Next" at bounding box center [865, 643] width 198 height 30
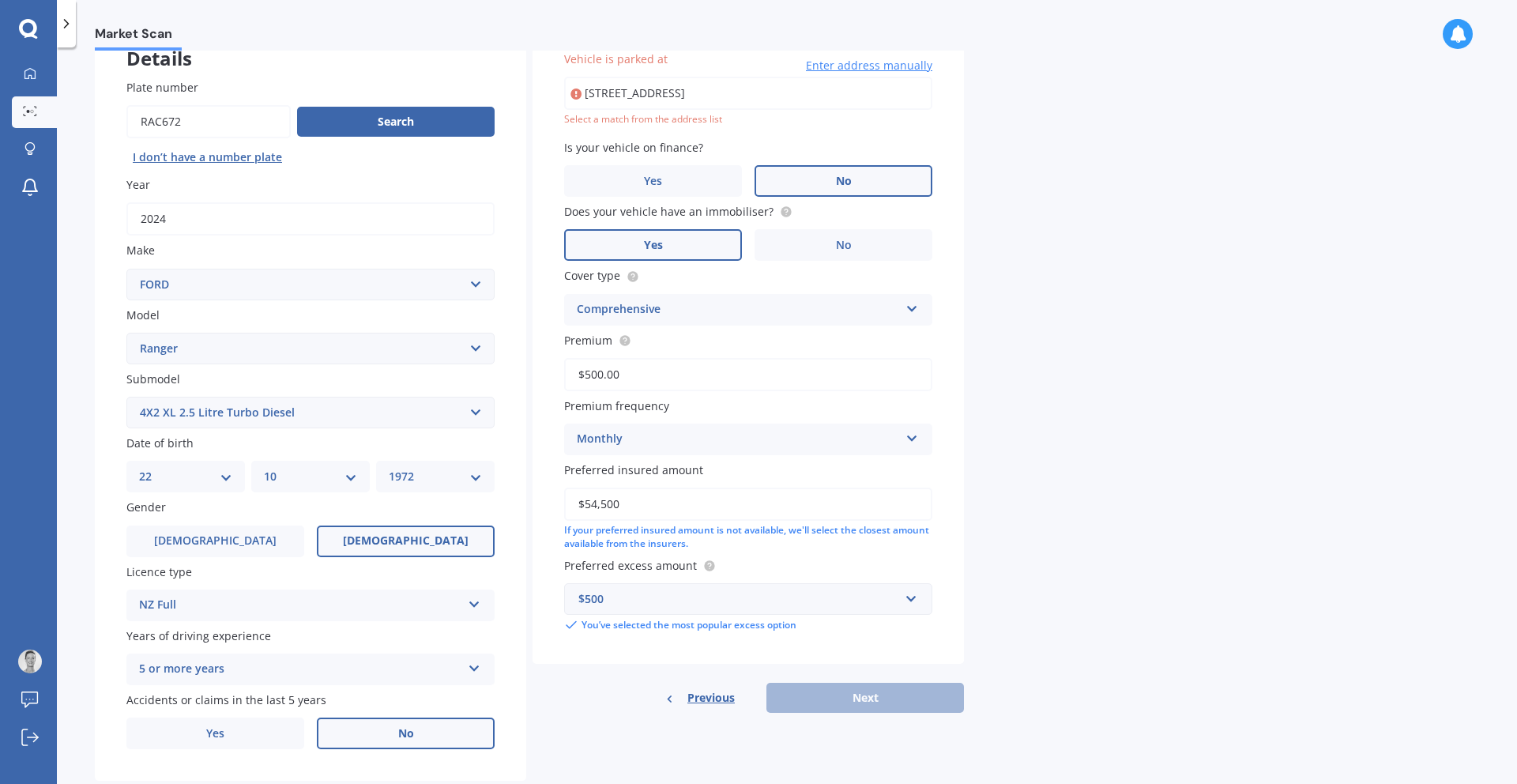
click at [833, 95] on input "[STREET_ADDRESS]" at bounding box center [748, 92] width 368 height 33
click at [661, 123] on div "Select a match from the address list" at bounding box center [748, 119] width 368 height 13
click at [848, 97] on input "[STREET_ADDRESS]" at bounding box center [748, 92] width 368 height 33
click at [837, 679] on div "Vehicle is parked at [STREET_ADDRESS] Enter address manually Select a match fro…" at bounding box center [748, 366] width 431 height 693
drag, startPoint x: 836, startPoint y: 95, endPoint x: 622, endPoint y: 88, distance: 214.1
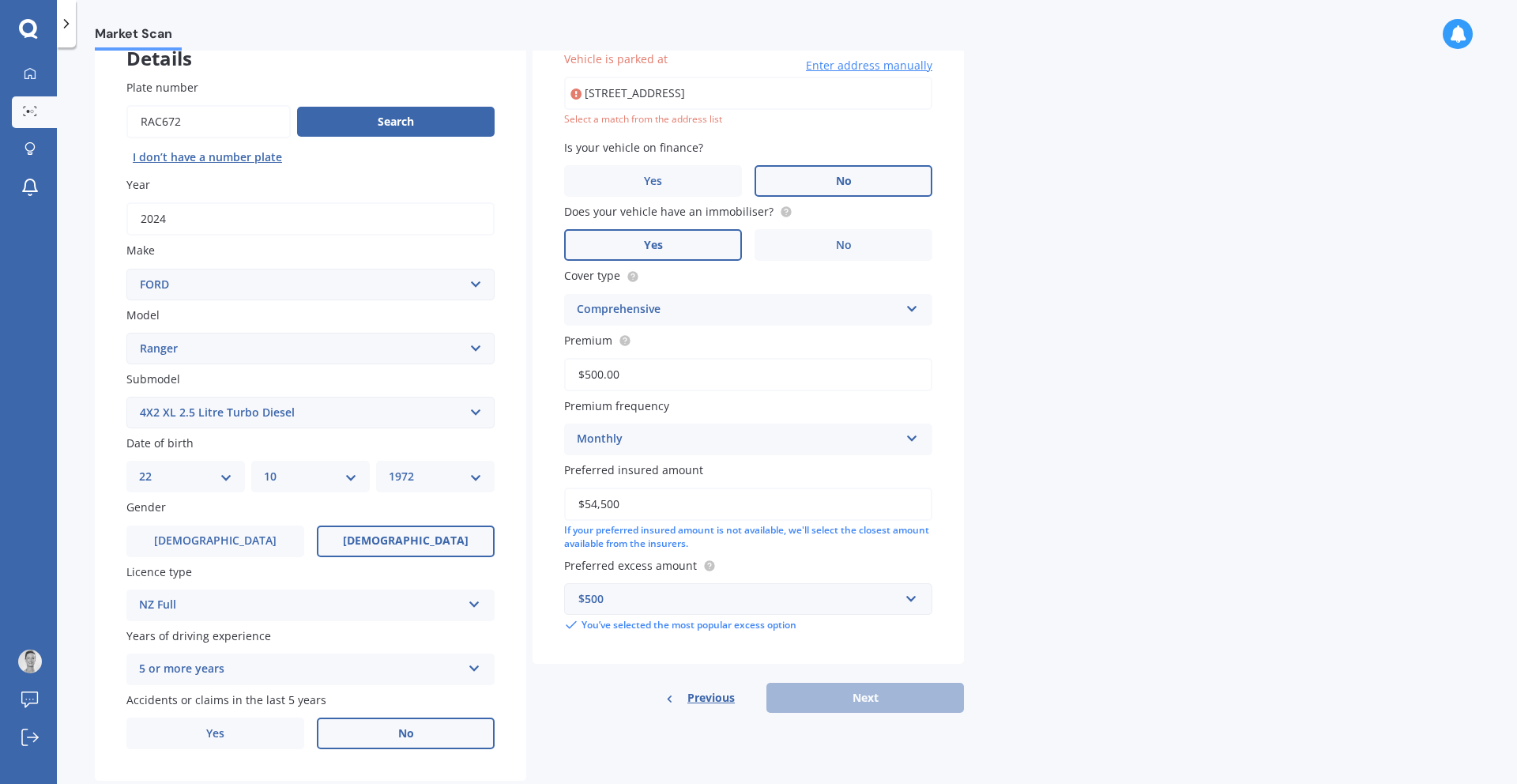
click at [622, 88] on input "[STREET_ADDRESS]" at bounding box center [748, 92] width 368 height 33
click at [681, 95] on input "[STREET_ADDRESS]" at bounding box center [748, 92] width 368 height 33
type input "[STREET_ADDRESS]"
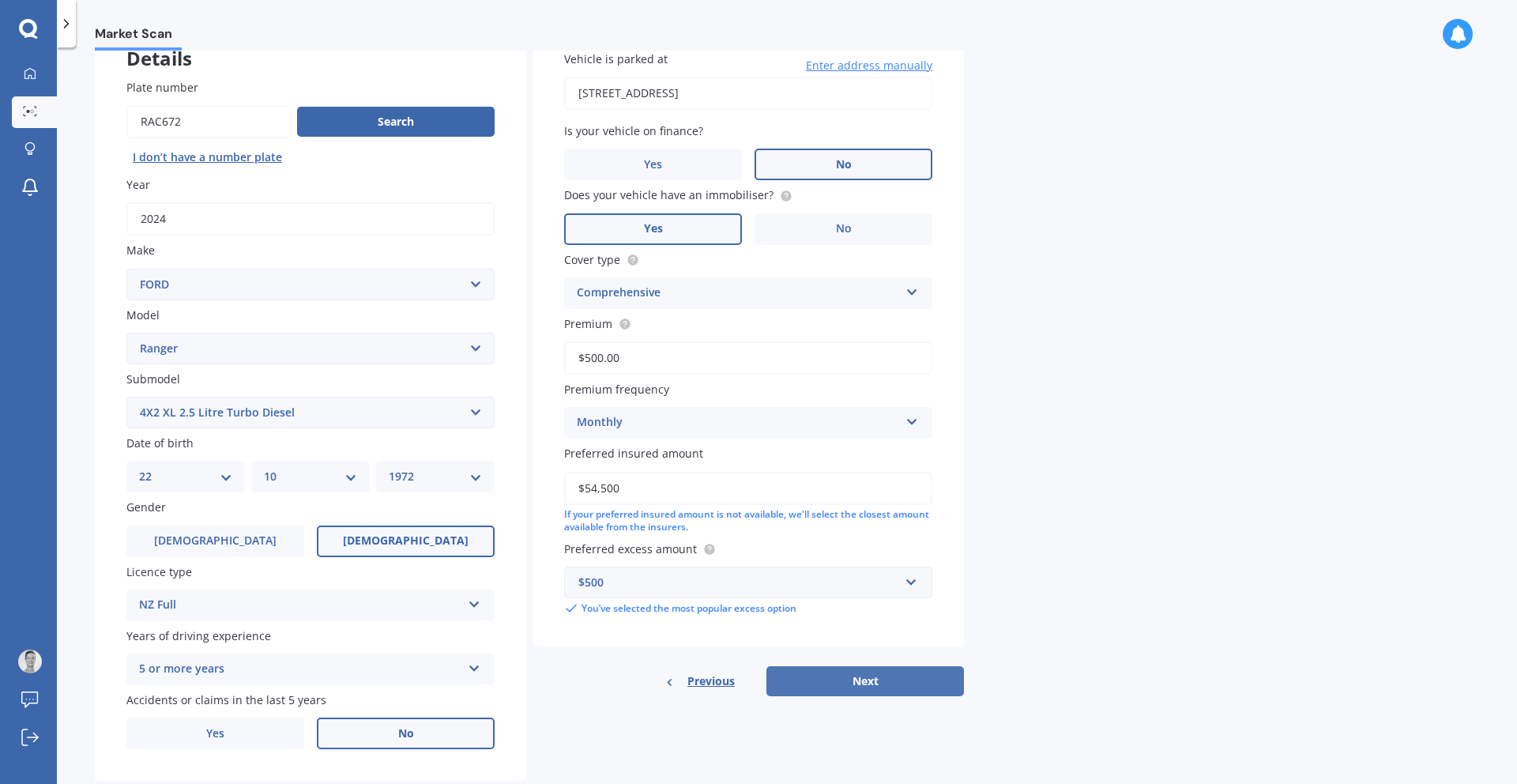
click at [837, 687] on button "Next" at bounding box center [865, 681] width 198 height 30
select select "22"
select select "10"
select select "1972"
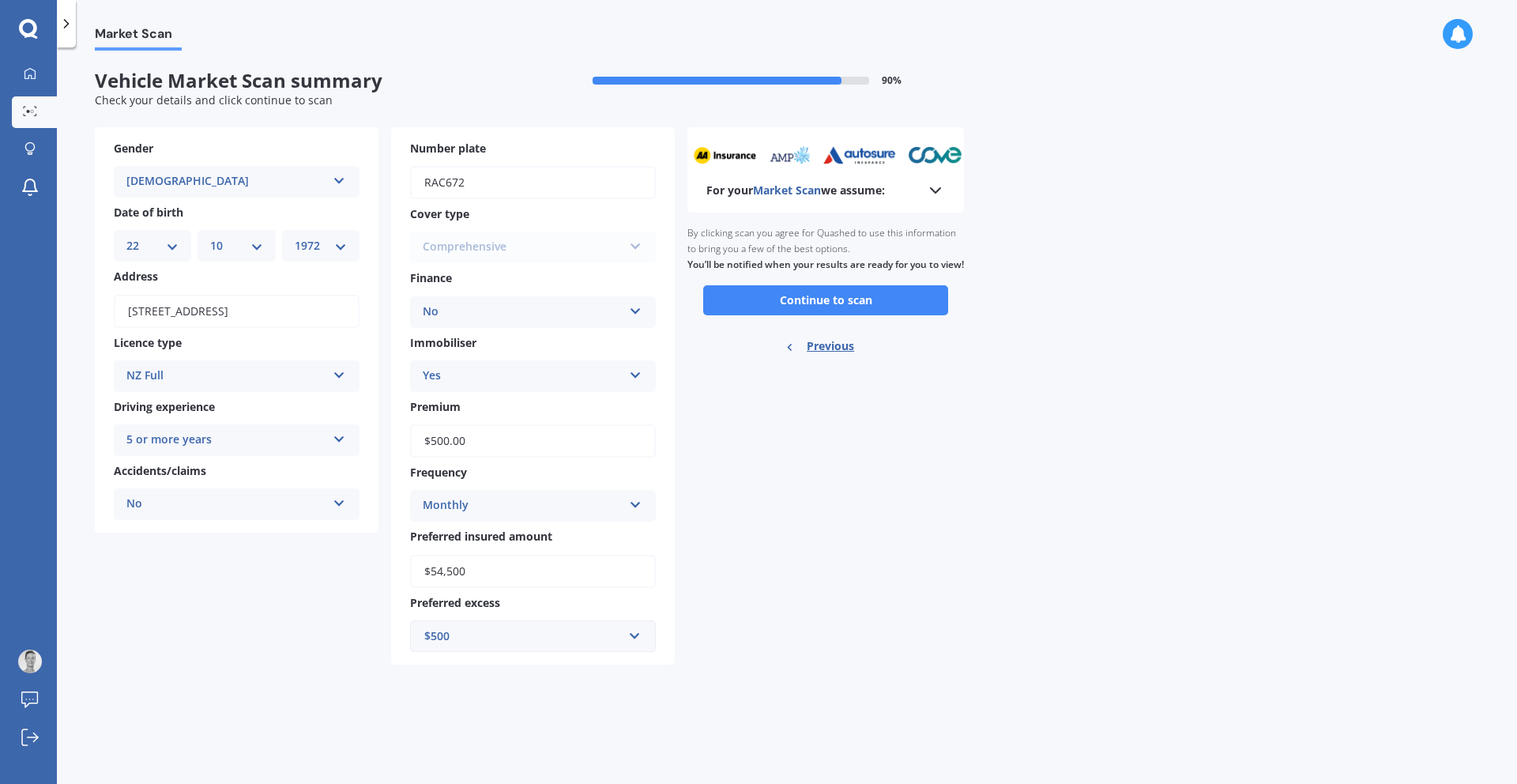
scroll to position [0, 0]
click at [793, 315] on button "Continue to scan" at bounding box center [825, 300] width 245 height 30
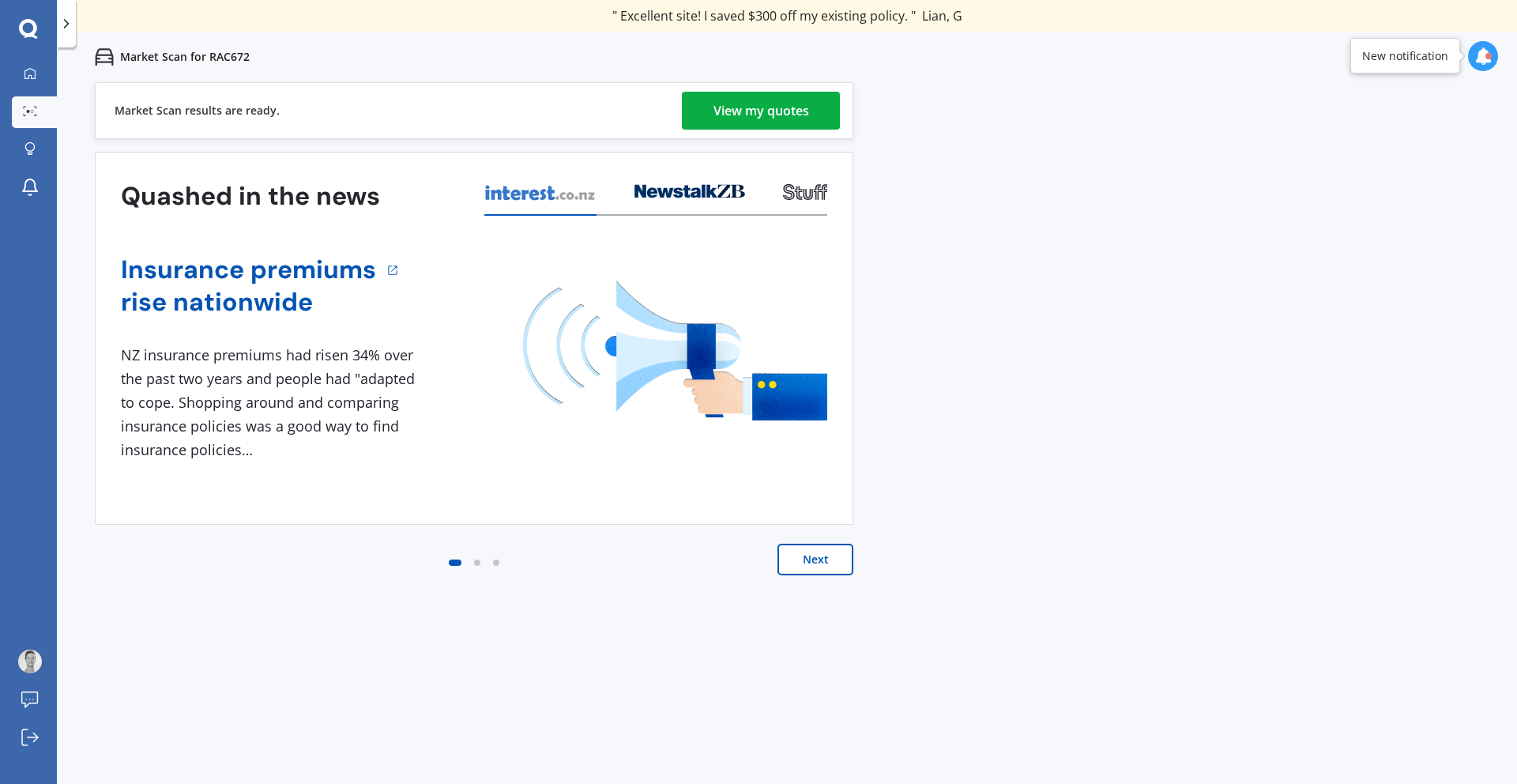
click at [764, 113] on div "View my quotes" at bounding box center [761, 110] width 96 height 38
